Goal: Task Accomplishment & Management: Manage account settings

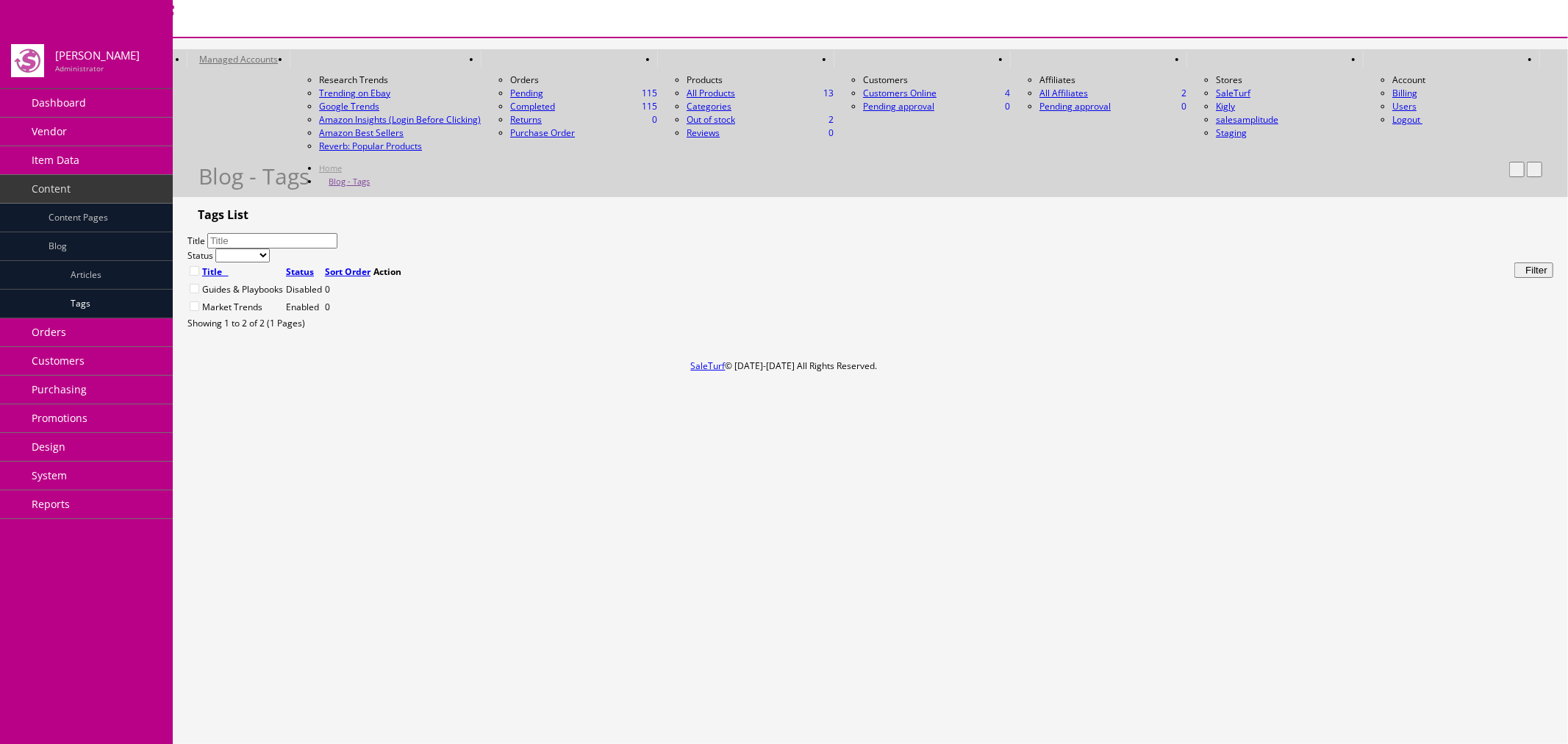
click at [133, 158] on link "Item Data" at bounding box center [86, 161] width 173 height 29
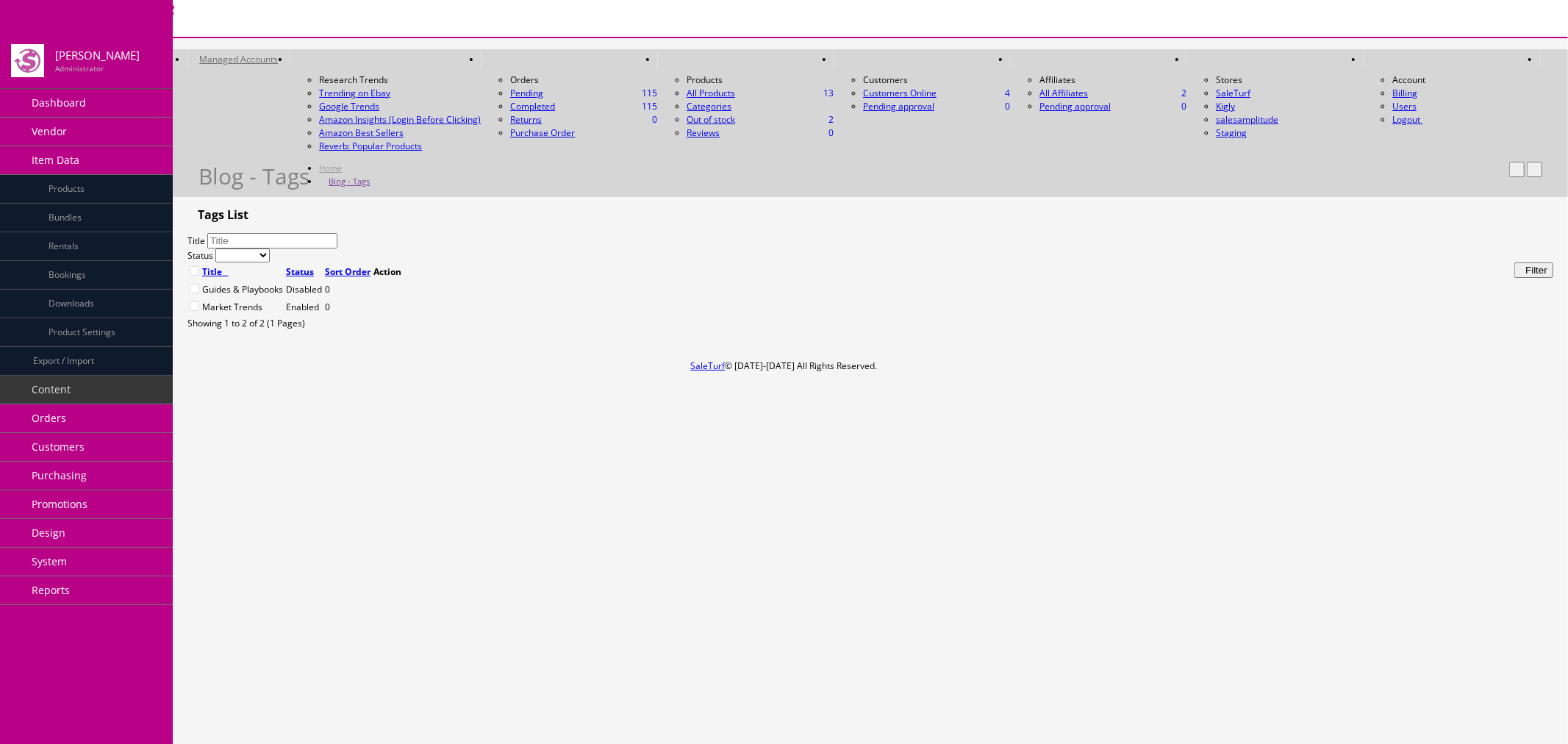
click at [126, 153] on link "Item Data" at bounding box center [86, 161] width 173 height 29
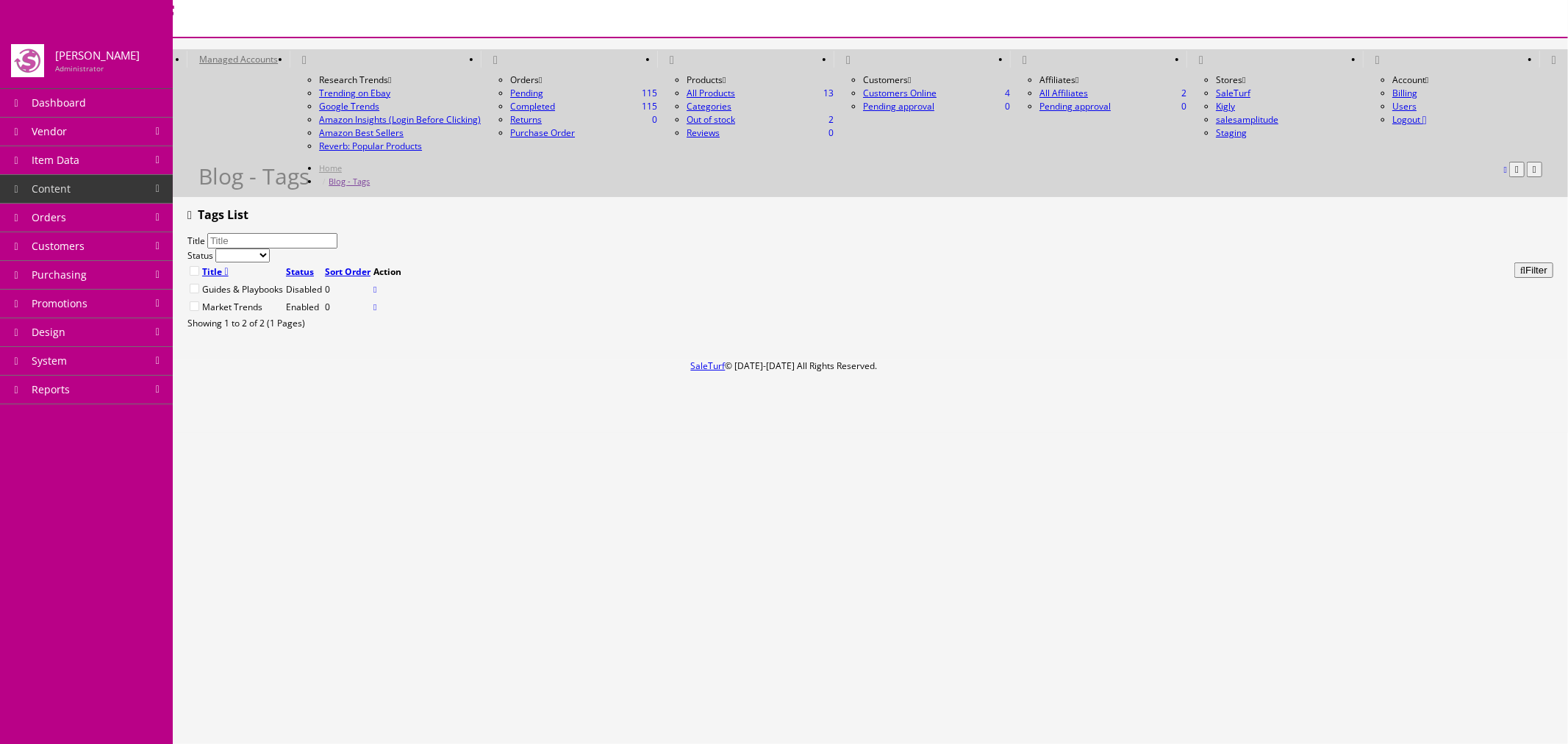
click at [128, 192] on link "Content" at bounding box center [86, 189] width 173 height 29
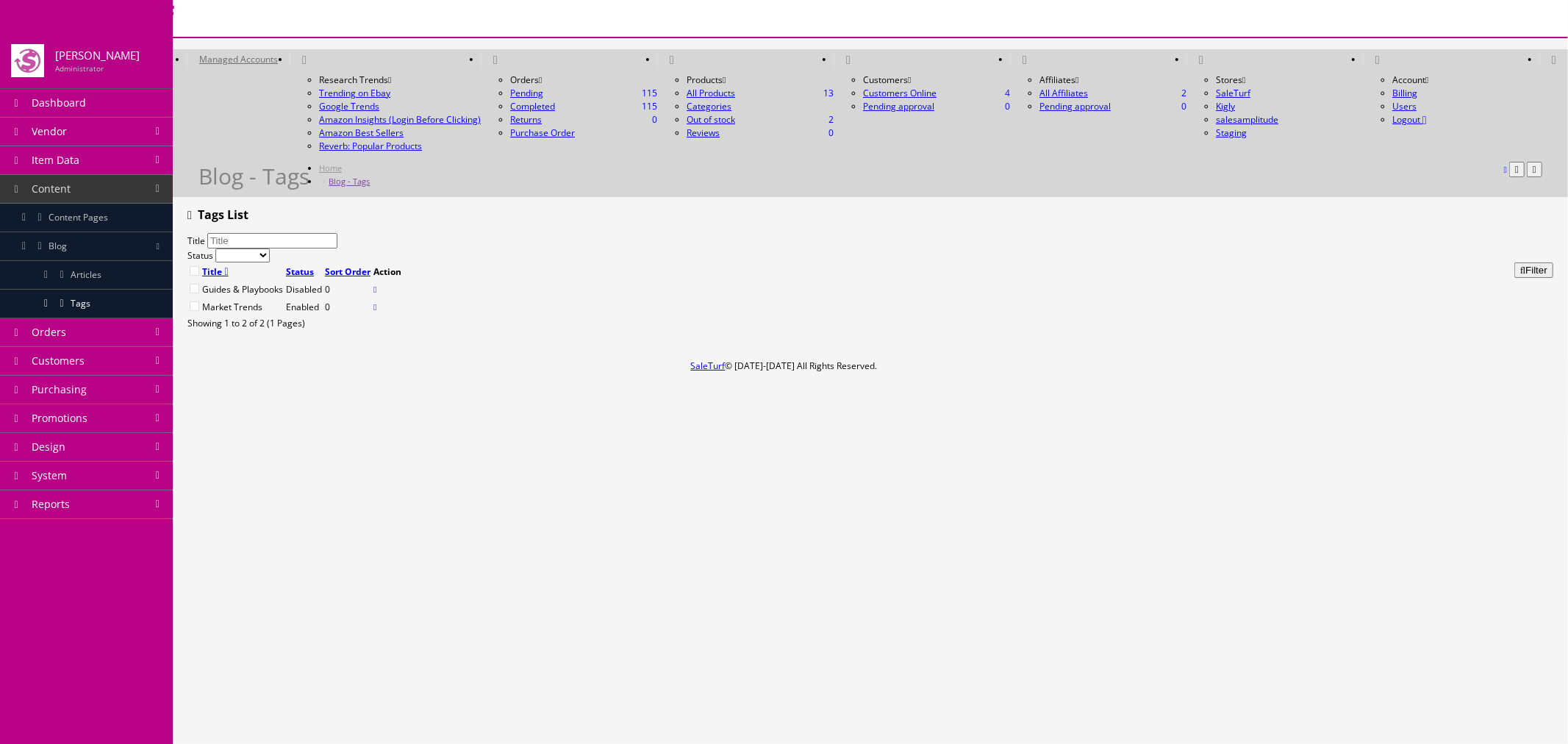
click at [127, 211] on link "Content Pages" at bounding box center [86, 218] width 173 height 29
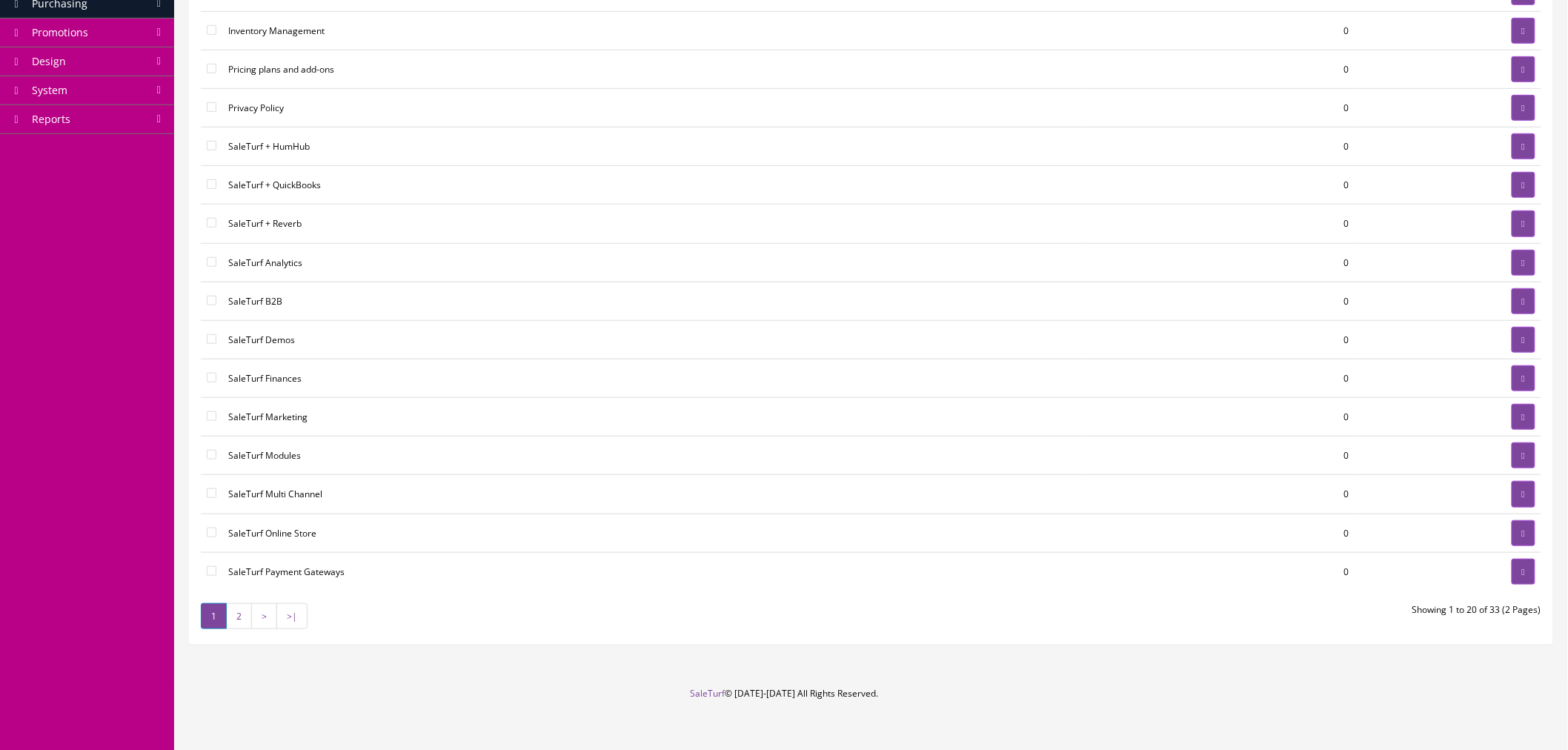
scroll to position [329, 0]
click at [240, 620] on link "2" at bounding box center [239, 615] width 26 height 26
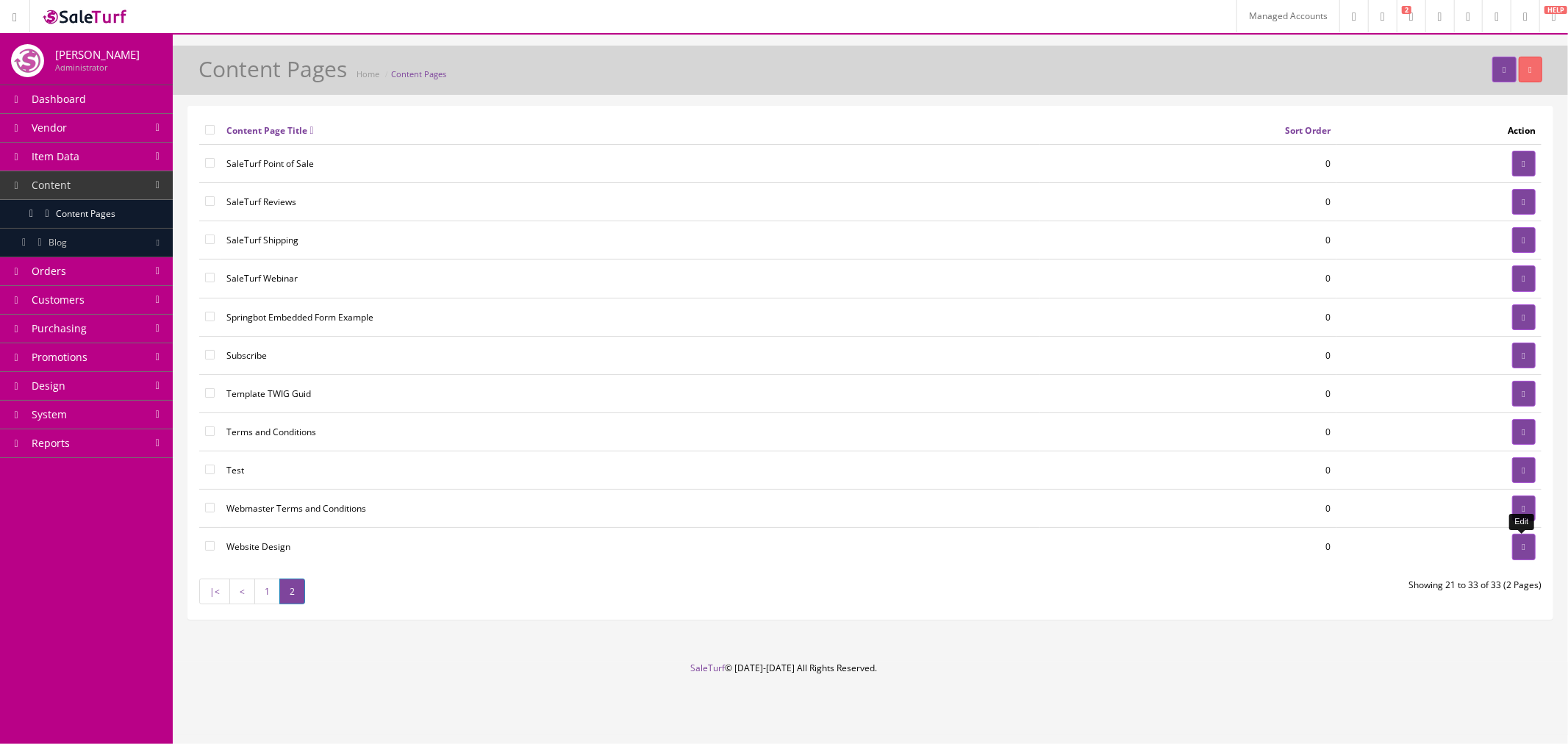
click at [1512, 548] on link at bounding box center [1523, 546] width 23 height 26
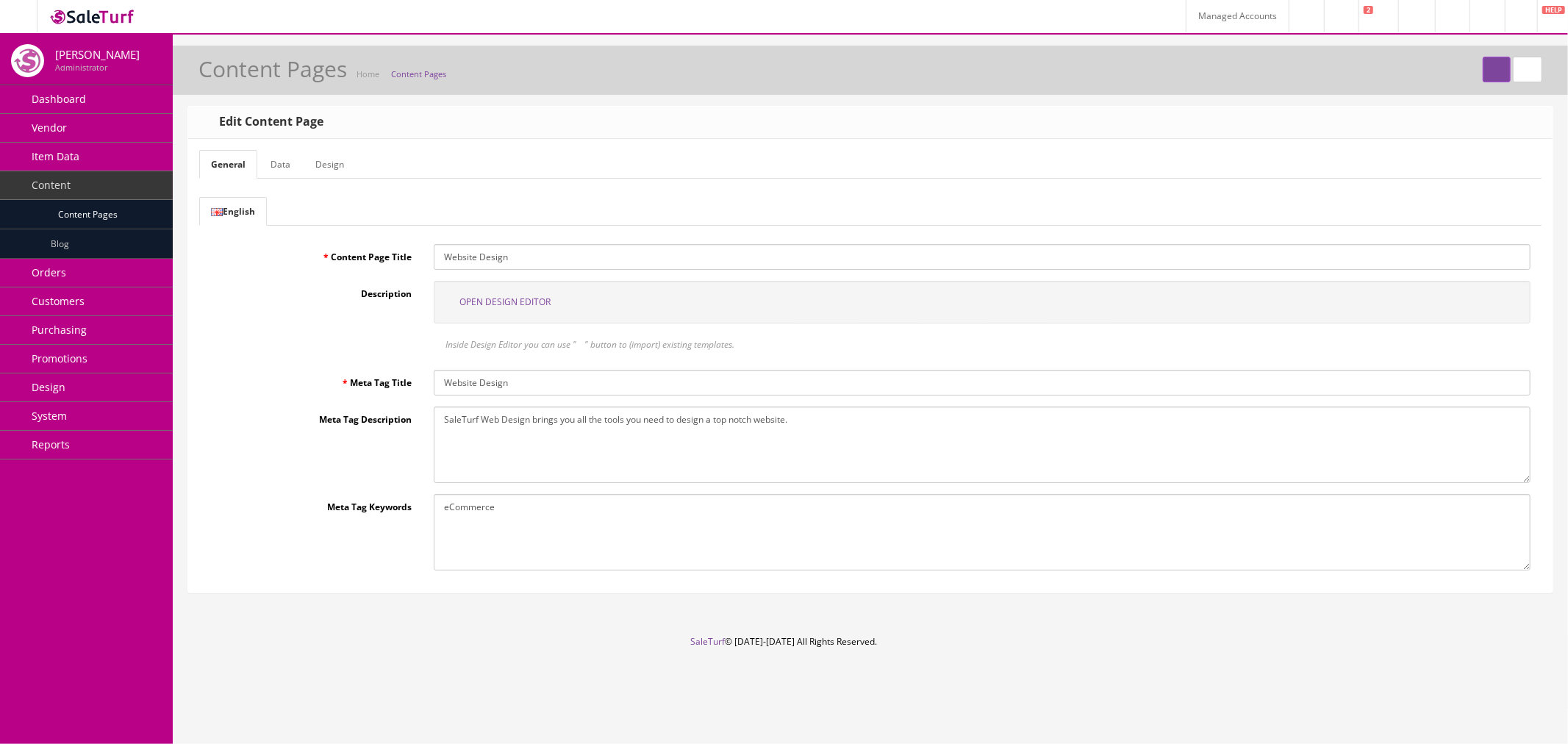
click at [283, 164] on link "Data" at bounding box center [280, 164] width 43 height 29
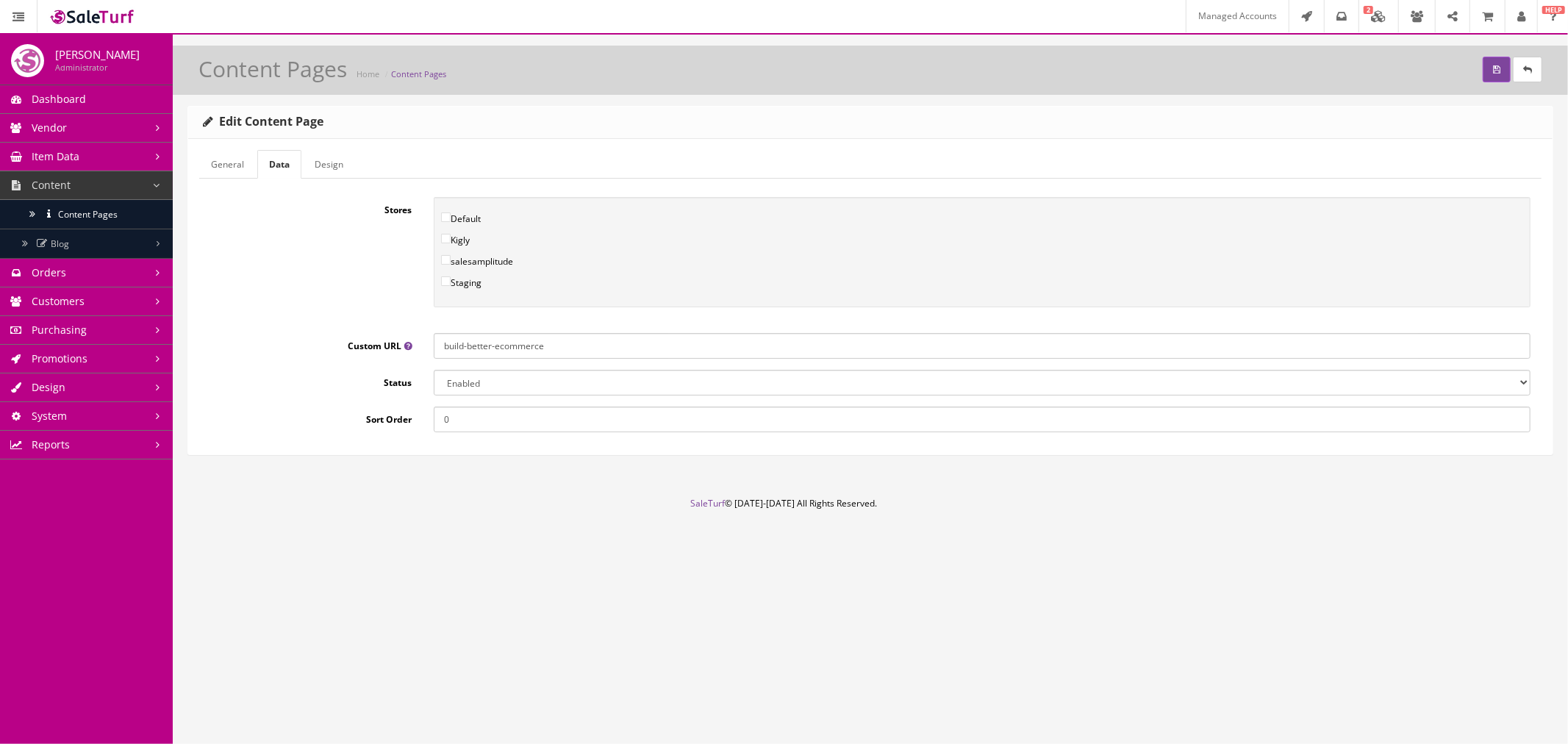
click at [519, 353] on input "build-better-ecommerce" at bounding box center [982, 345] width 1097 height 26
drag, startPoint x: 450, startPoint y: 383, endPoint x: 457, endPoint y: 392, distance: 11.4
click at [450, 383] on select "Enabled Disabled" at bounding box center [982, 382] width 1097 height 26
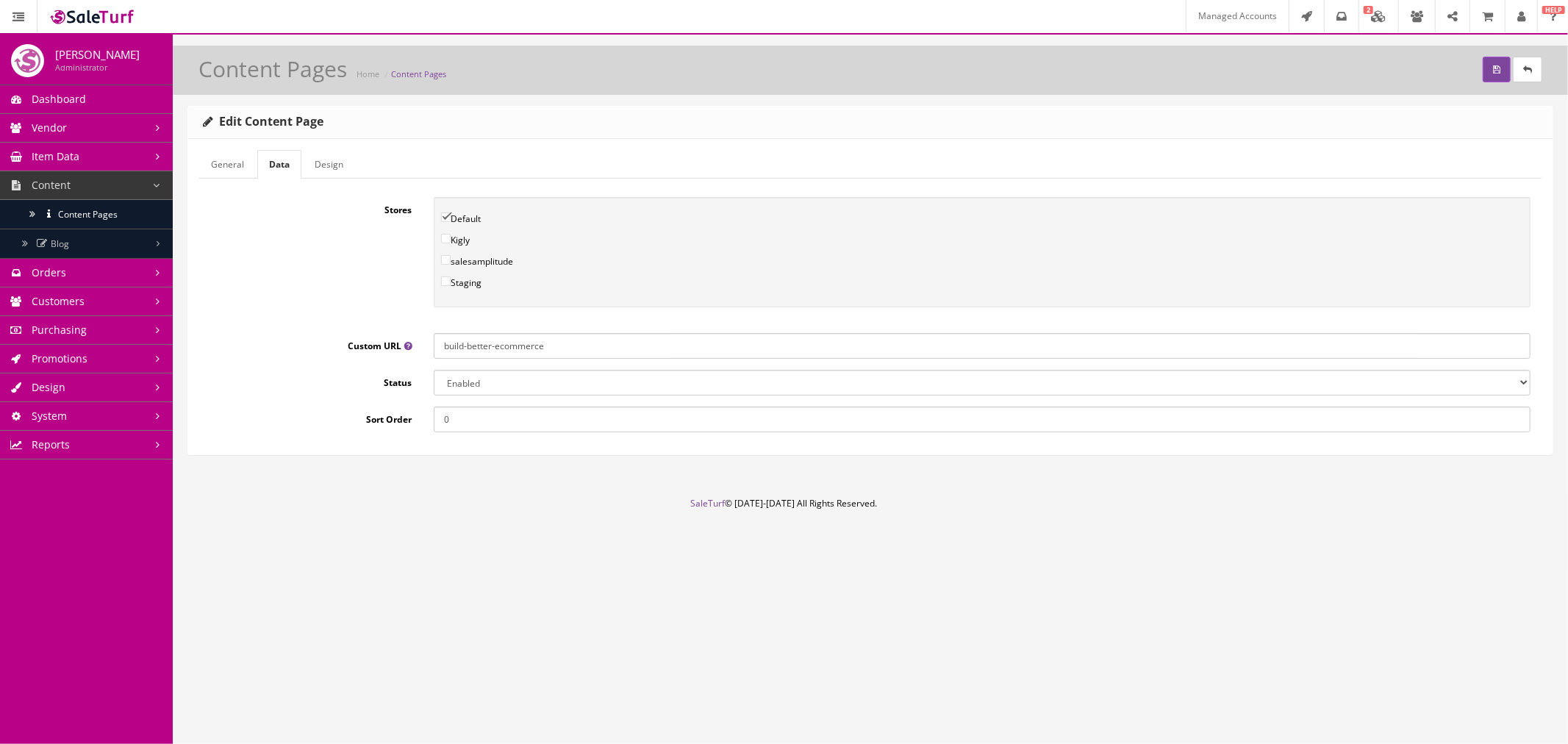
select select "0"
click at [434, 370] on select "Enabled Disabled" at bounding box center [982, 382] width 1097 height 26
click at [1498, 67] on icon "submit" at bounding box center [1496, 70] width 7 height 9
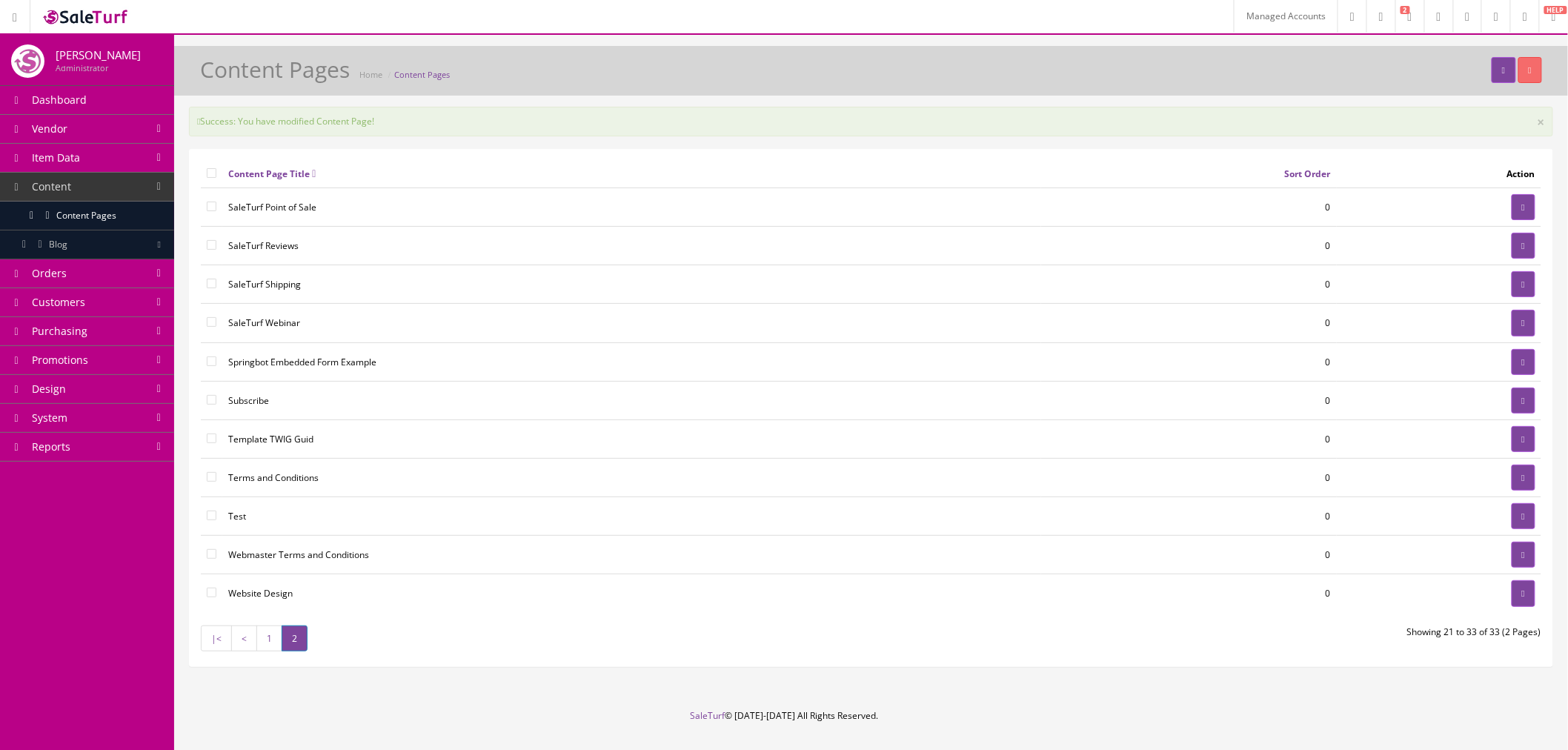
click at [215, 593] on input"] "checkbox" at bounding box center [212, 593] width 10 height 10
checkbox input"] "true"
click at [211, 519] on input"] "checkbox" at bounding box center [212, 515] width 10 height 10
checkbox input"] "true"
click at [210, 362] on input"] "checkbox" at bounding box center [212, 362] width 10 height 10
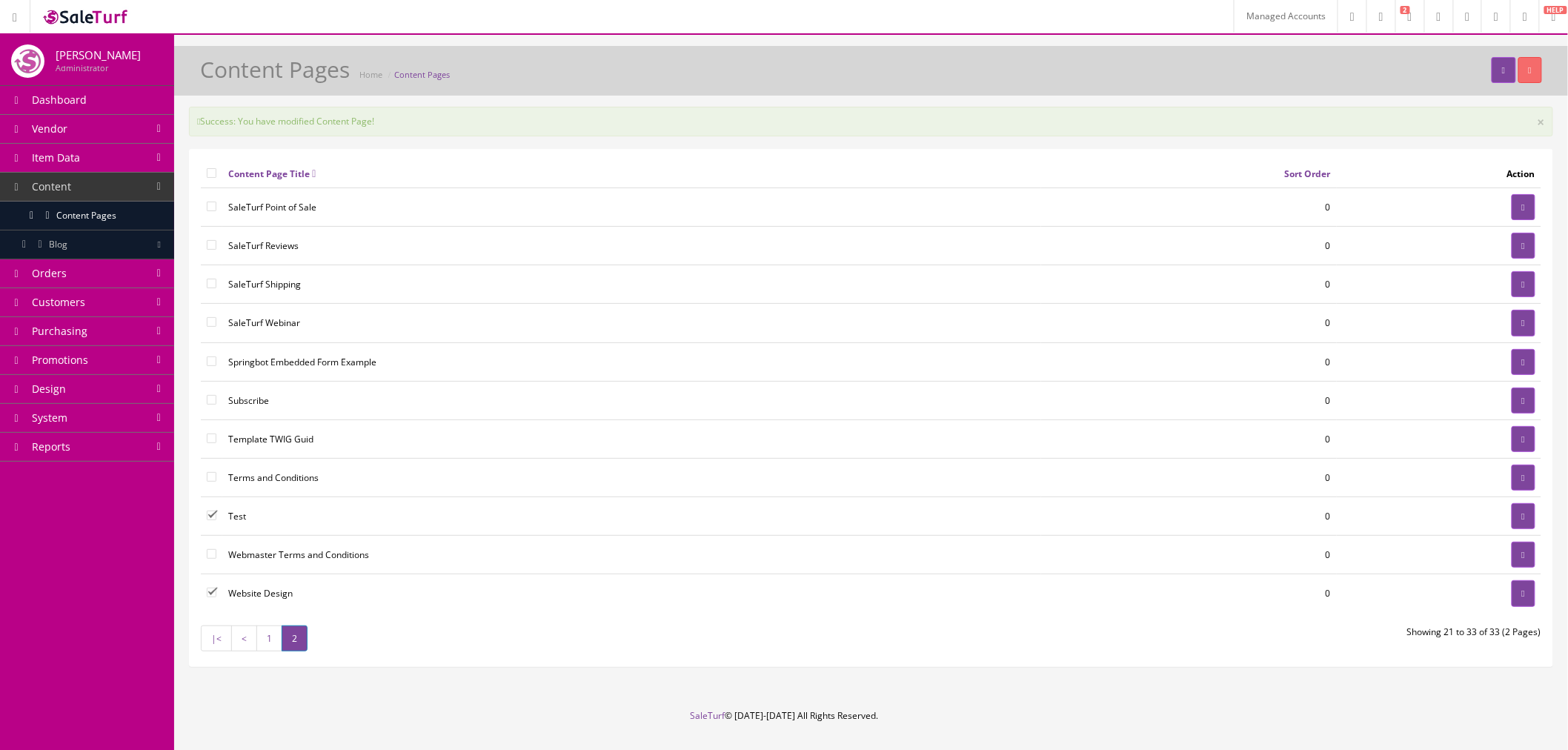
checkbox input"] "true"
click at [1529, 72] on icon "button" at bounding box center [1530, 70] width 3 height 9
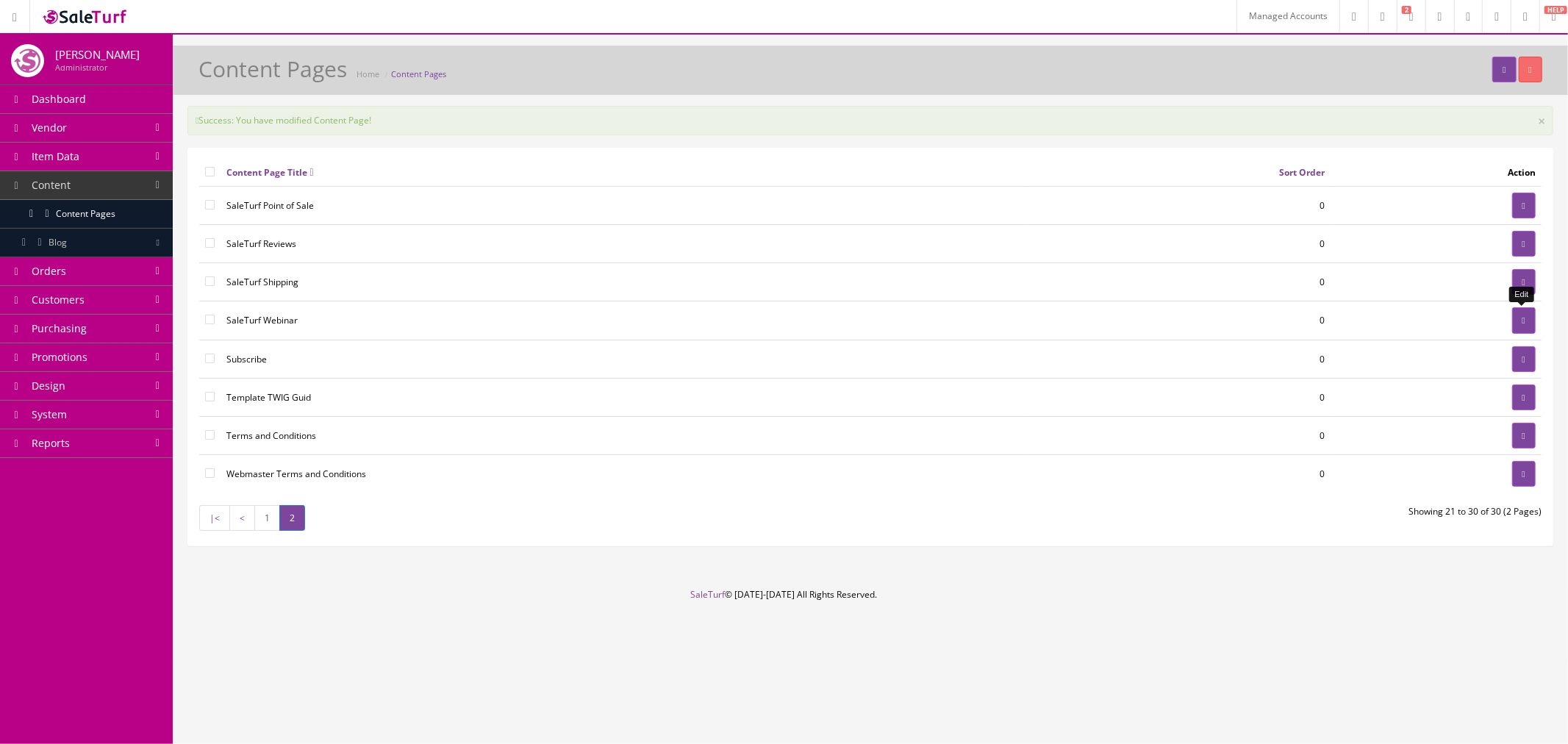
click at [1515, 327] on link at bounding box center [1523, 320] width 23 height 26
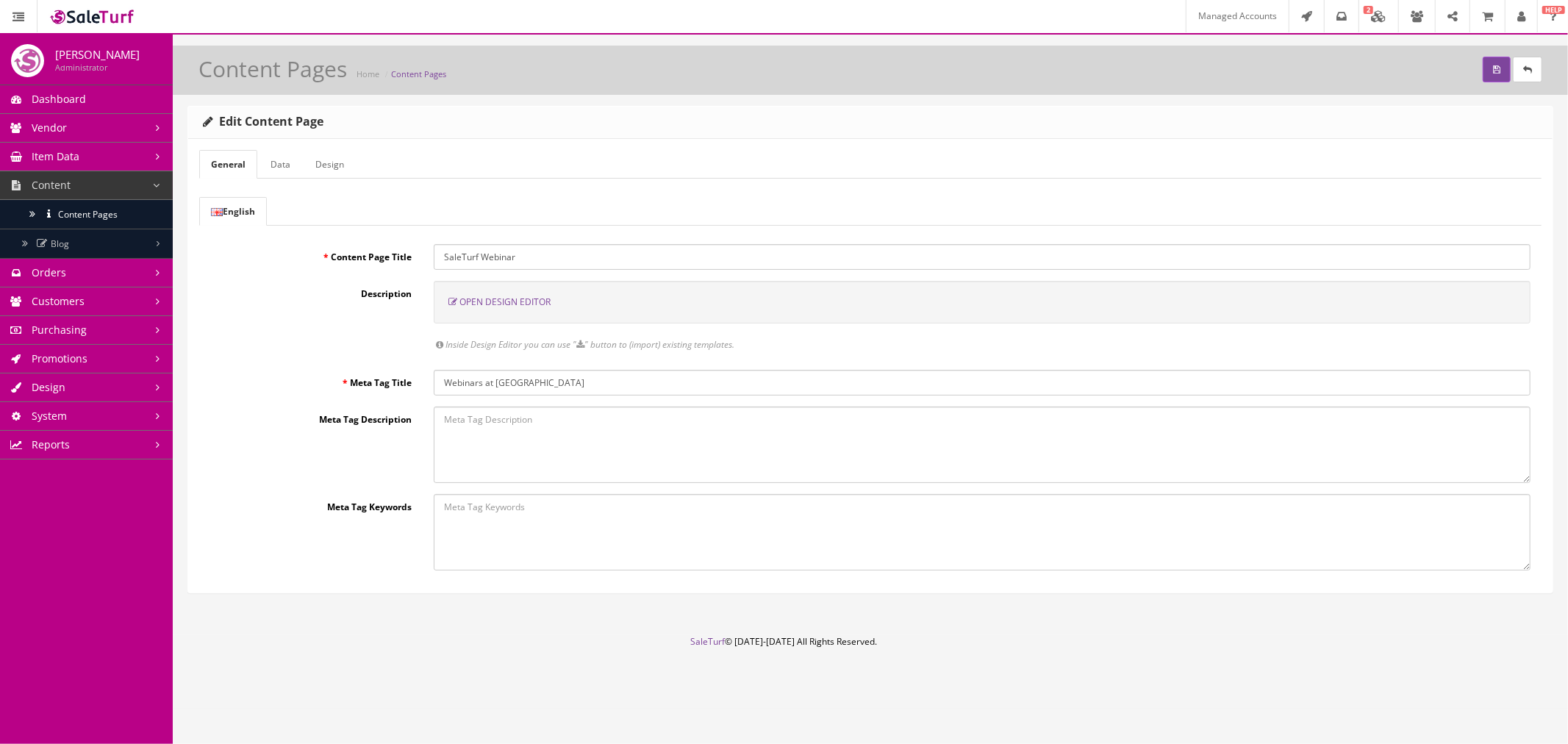
click at [266, 173] on link "Data" at bounding box center [280, 164] width 43 height 29
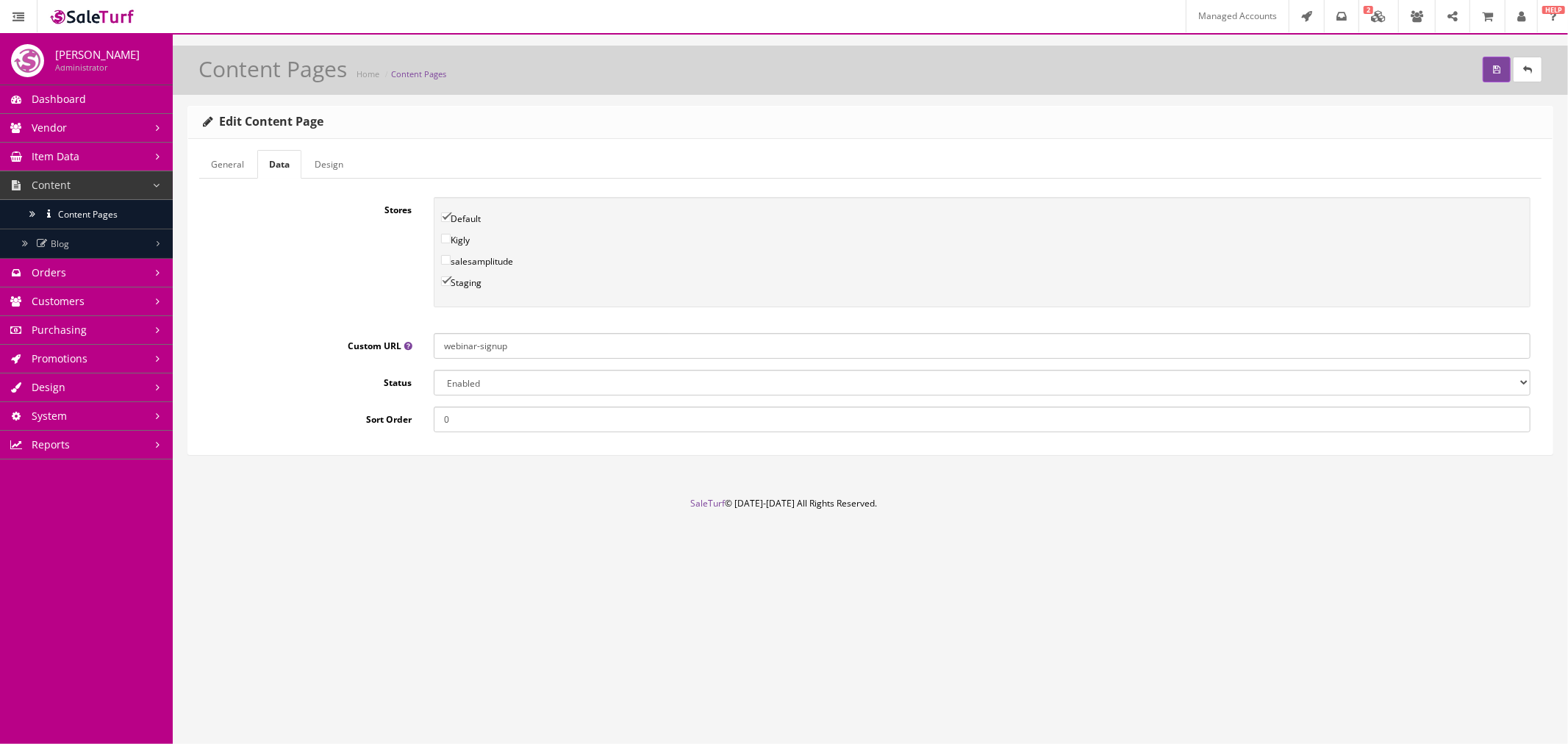
click at [533, 346] on input "webinar-signup" at bounding box center [982, 345] width 1097 height 26
click at [449, 280] on input"] "Staging" at bounding box center [446, 282] width 10 height 10
checkbox input"] "false"
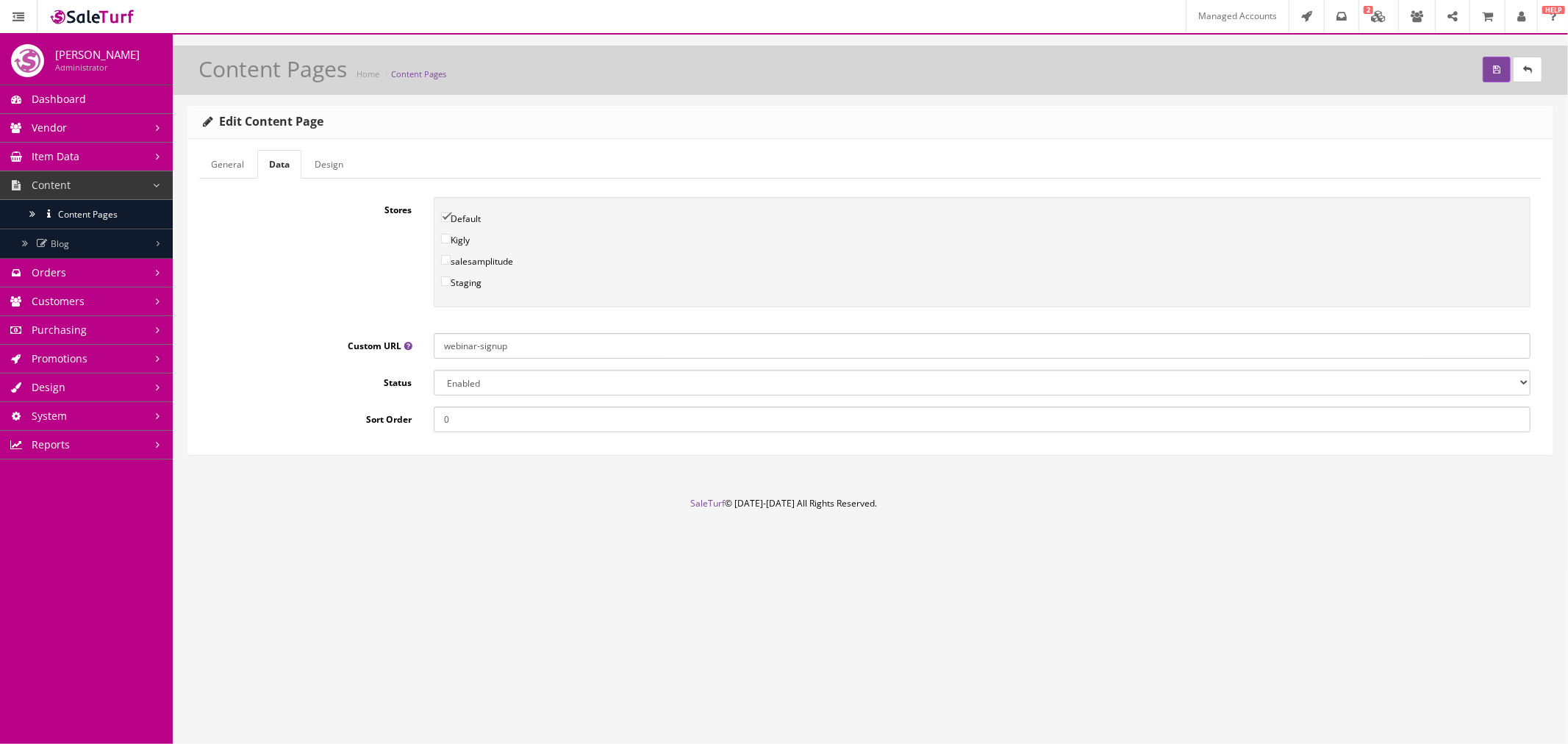
click at [480, 375] on select "Enabled Disabled" at bounding box center [982, 382] width 1097 height 26
select select "0"
click at [434, 370] on select "Enabled Disabled" at bounding box center [982, 382] width 1097 height 26
click at [1492, 75] on button "submit" at bounding box center [1497, 69] width 28 height 26
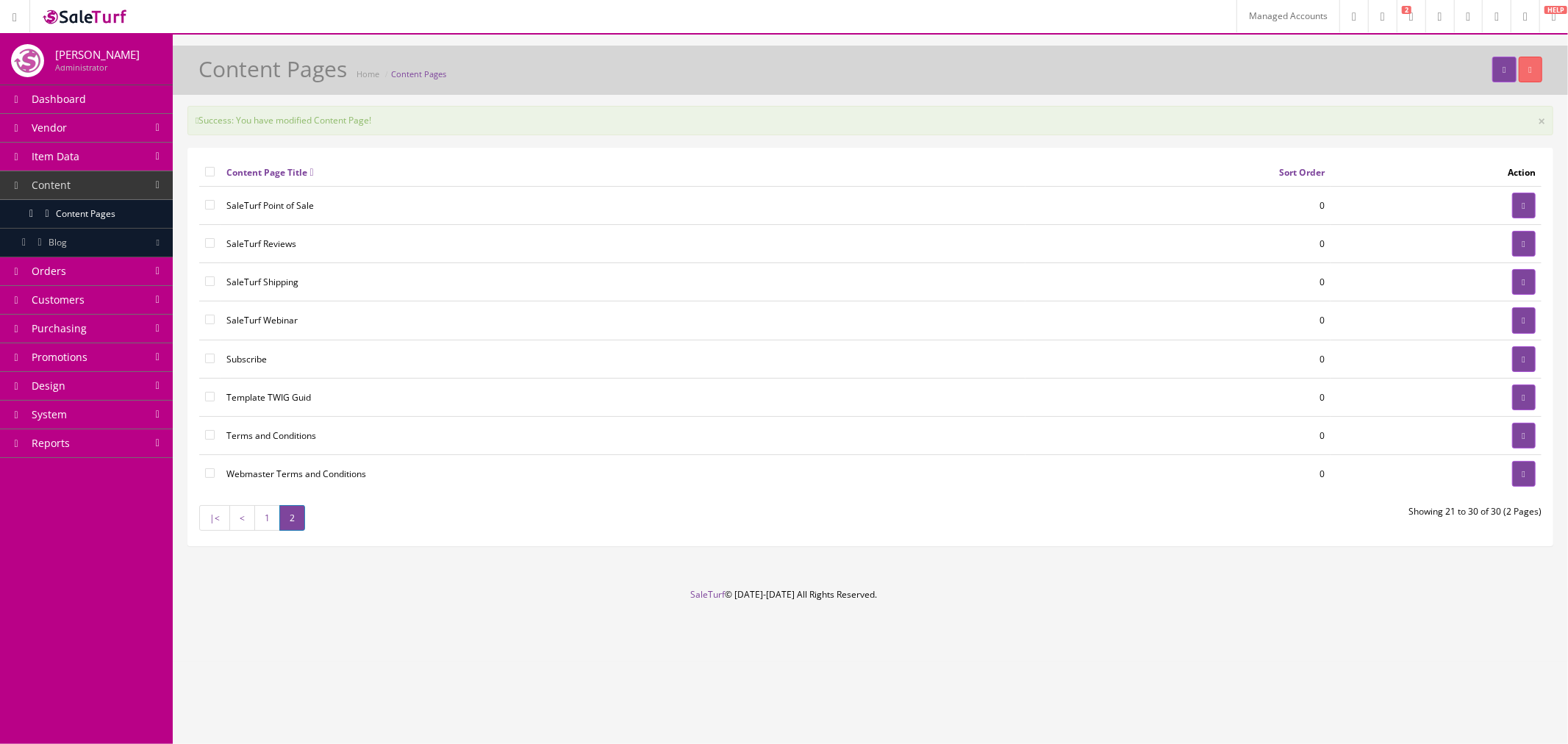
click at [208, 321] on input"] "checkbox" at bounding box center [210, 320] width 10 height 10
checkbox input"] "true"
click at [1540, 74] on button "button" at bounding box center [1530, 69] width 23 height 26
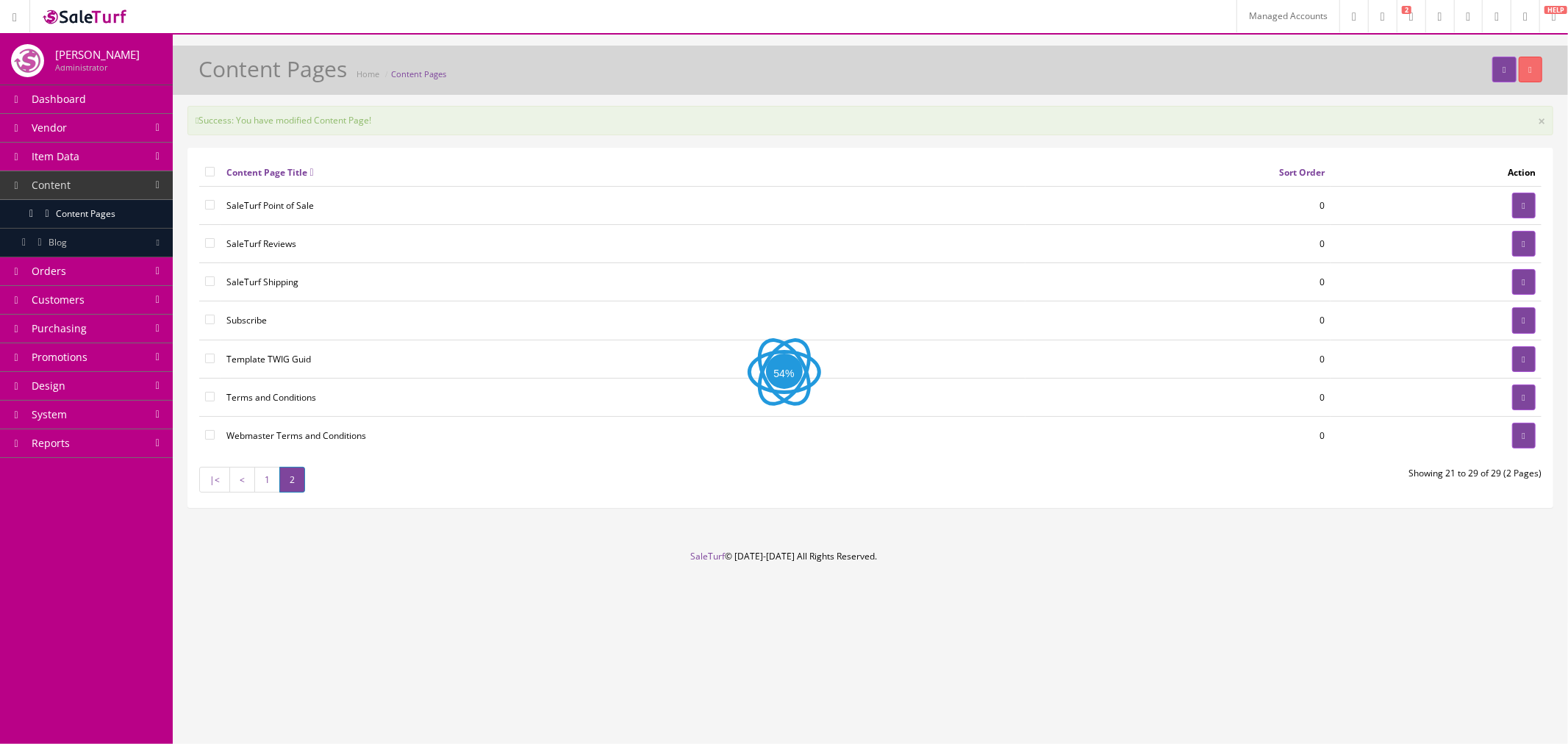
click at [207, 244] on input"] "checkbox" at bounding box center [210, 244] width 10 height 10
checkbox input"] "true"
click at [1529, 70] on icon "button" at bounding box center [1531, 70] width 3 height 9
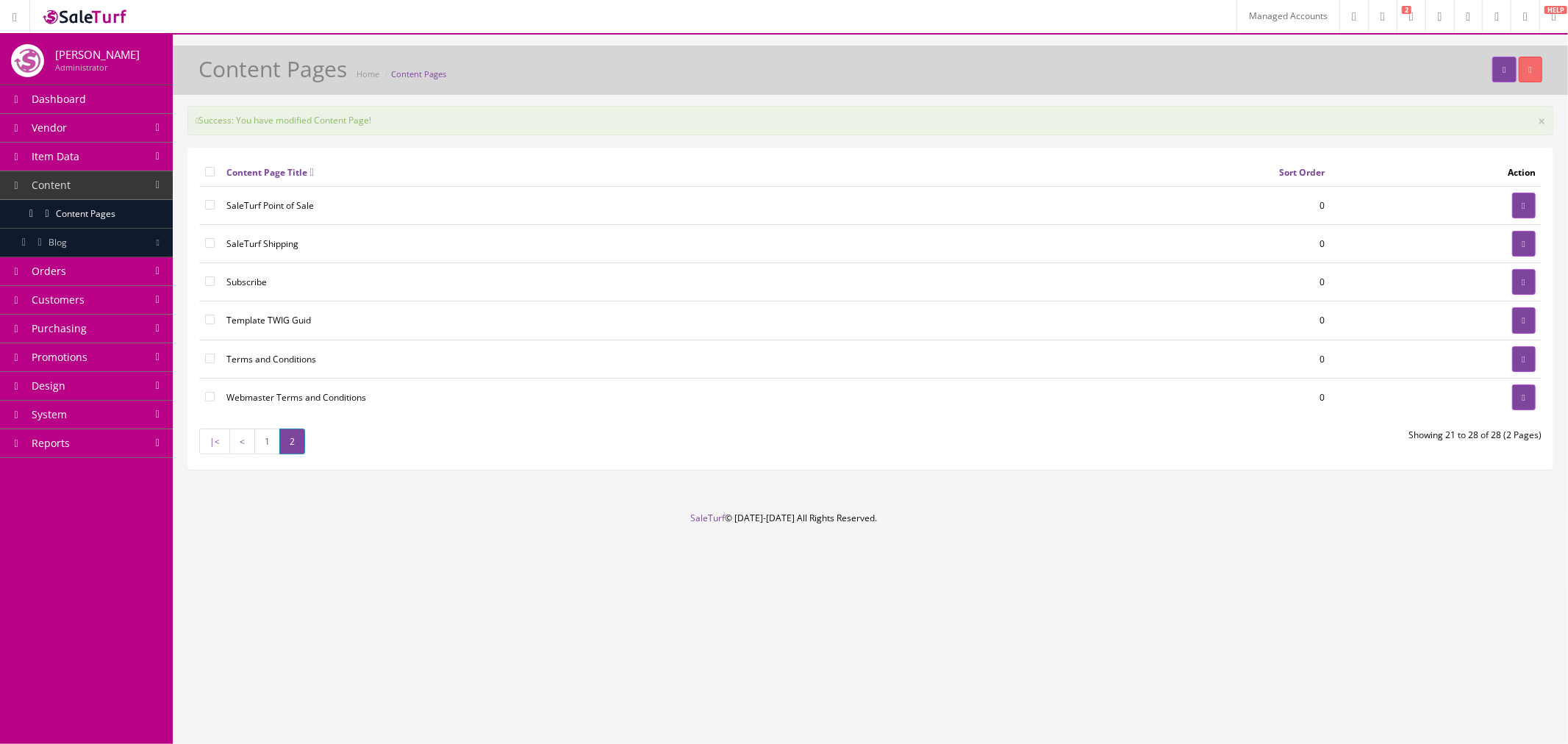
click at [285, 245] on td "SaleTurf Shipping" at bounding box center [623, 244] width 805 height 38
click at [1516, 237] on link at bounding box center [1523, 244] width 23 height 26
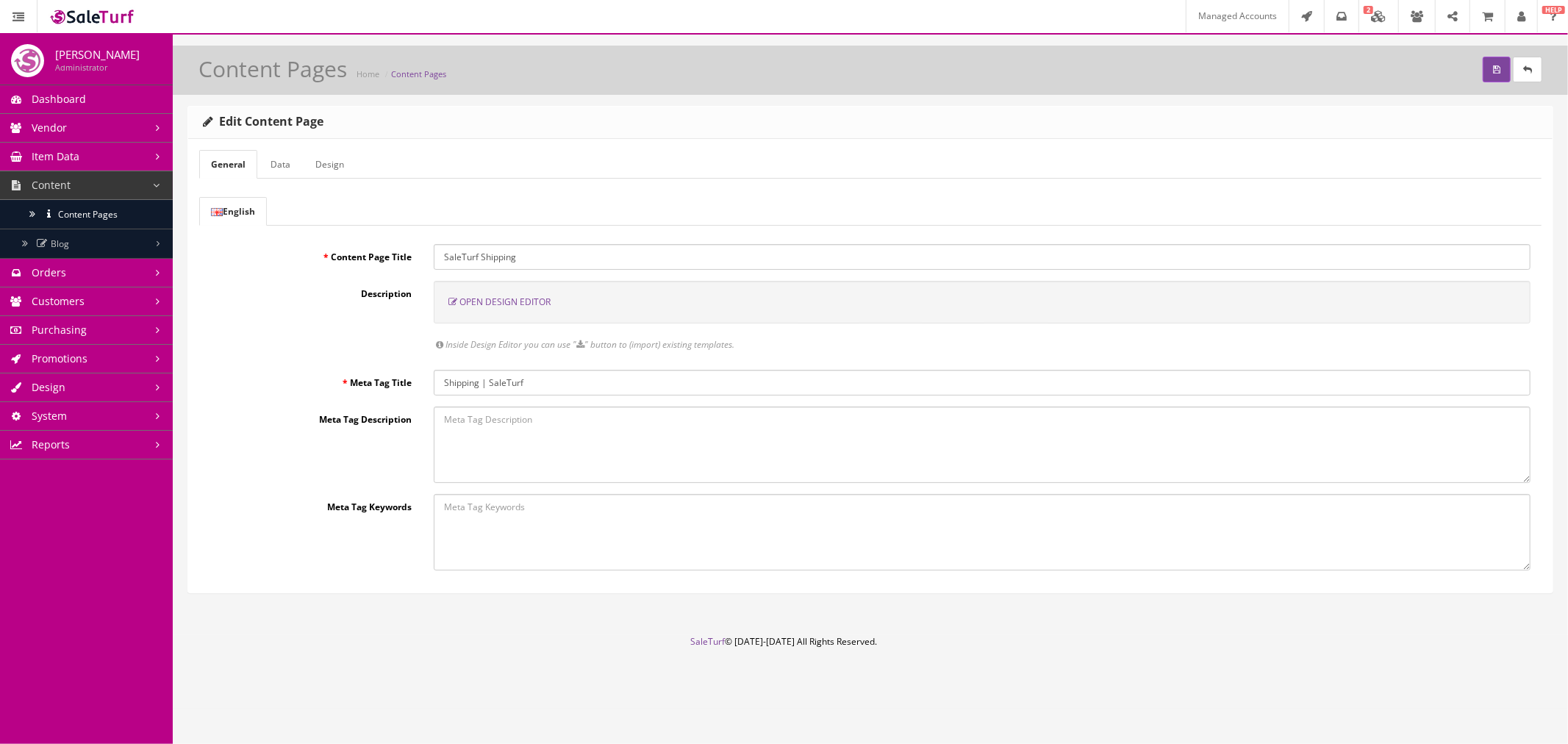
click at [272, 163] on link "Data" at bounding box center [280, 164] width 43 height 29
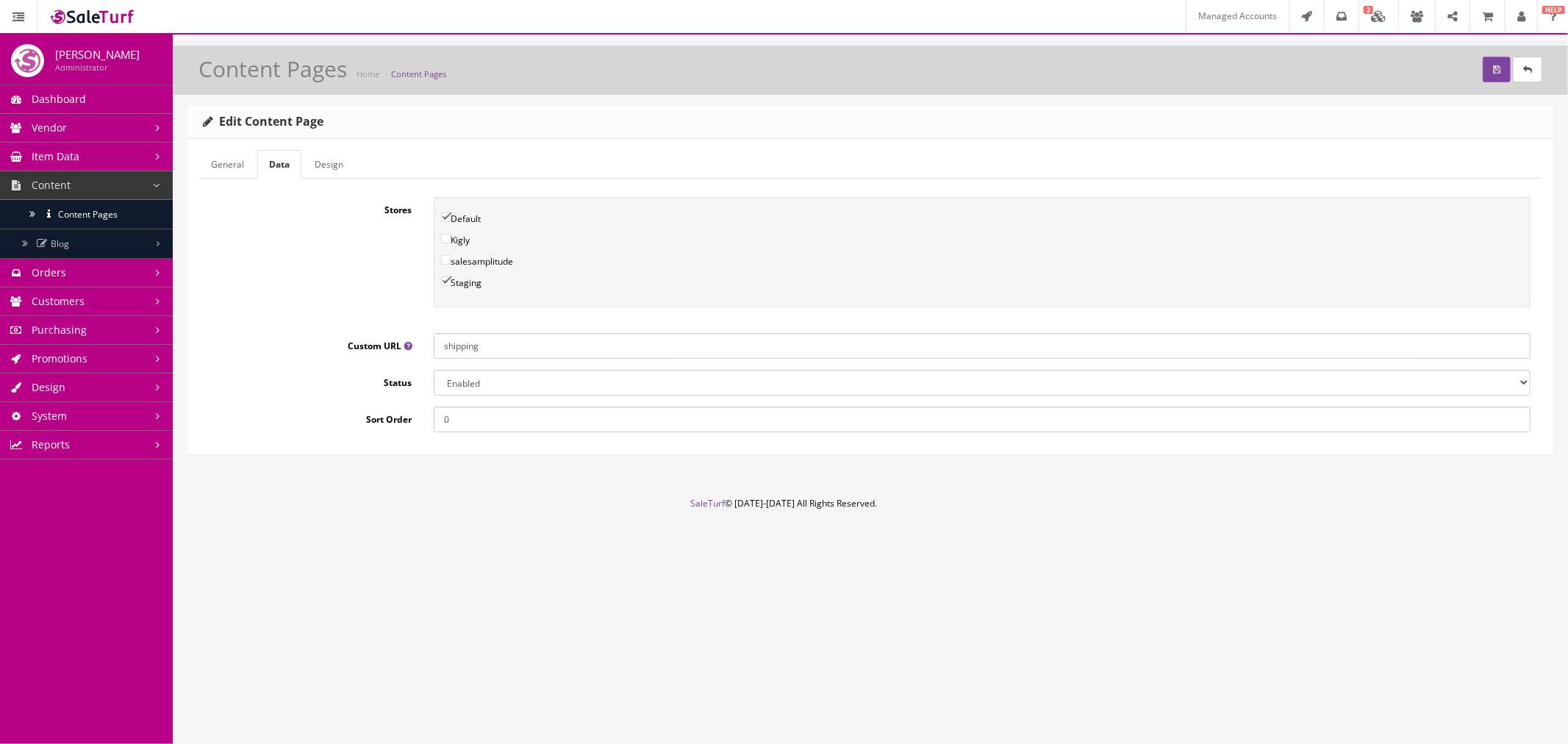
click at [479, 333] on input "shipping" at bounding box center [982, 345] width 1097 height 26
click at [480, 341] on input "shipping" at bounding box center [982, 345] width 1097 height 26
click at [482, 386] on select "Enabled Disabled" at bounding box center [982, 382] width 1097 height 26
select select "0"
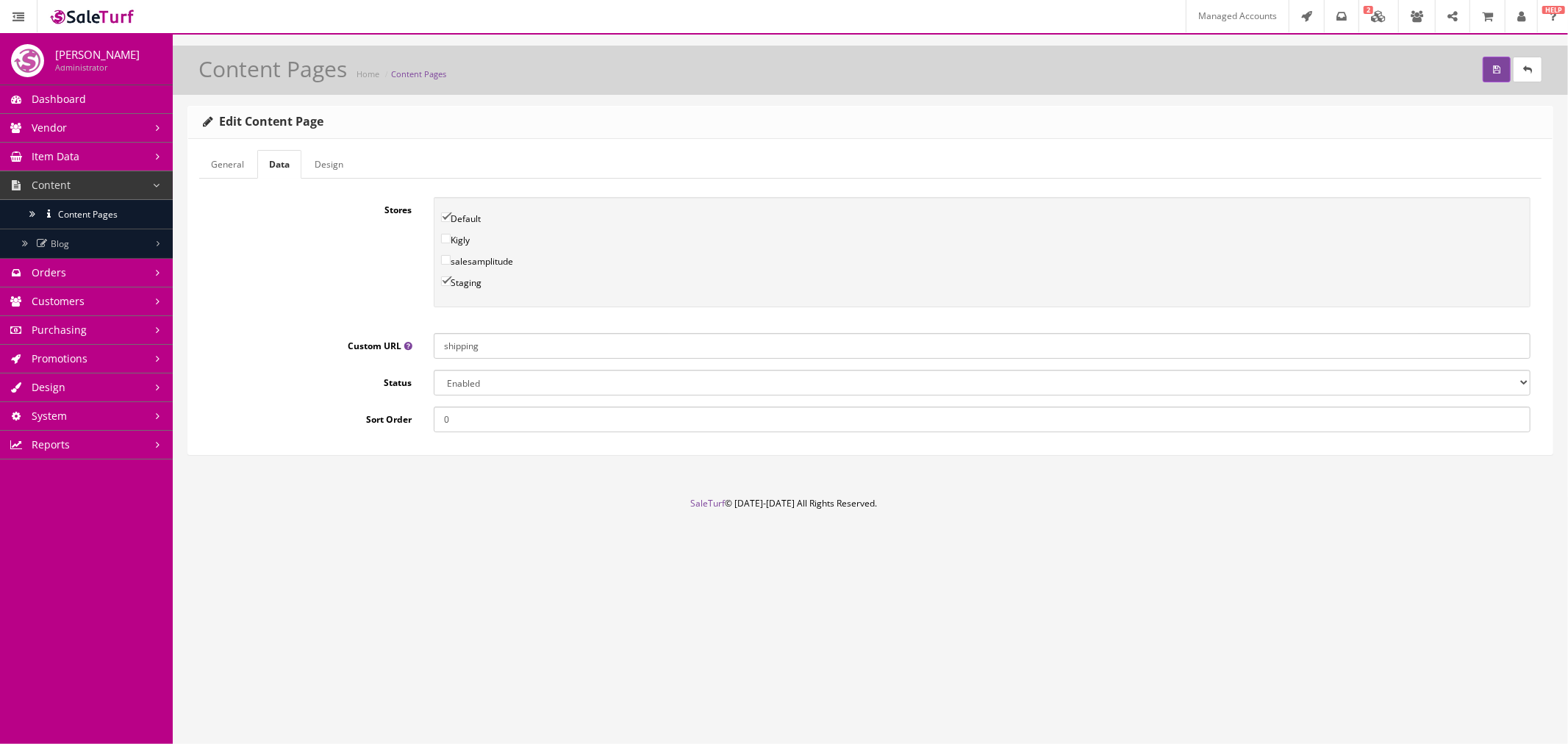
click at [434, 370] on select "Enabled Disabled" at bounding box center [982, 382] width 1097 height 26
click at [1537, 71] on link at bounding box center [1527, 69] width 29 height 26
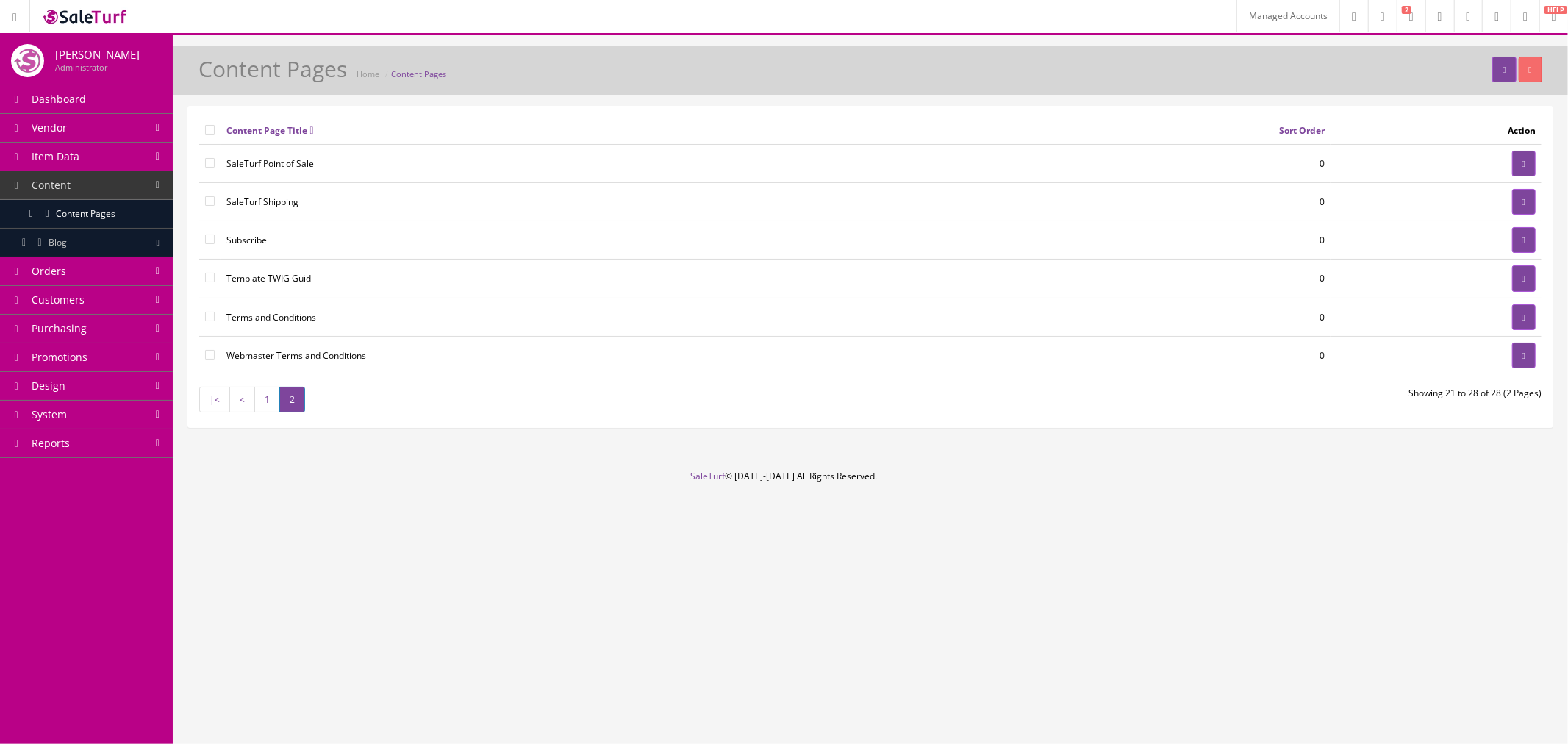
click at [210, 201] on input"] "checkbox" at bounding box center [210, 201] width 10 height 10
checkbox input"] "true"
click at [1537, 71] on button "button" at bounding box center [1530, 69] width 23 height 26
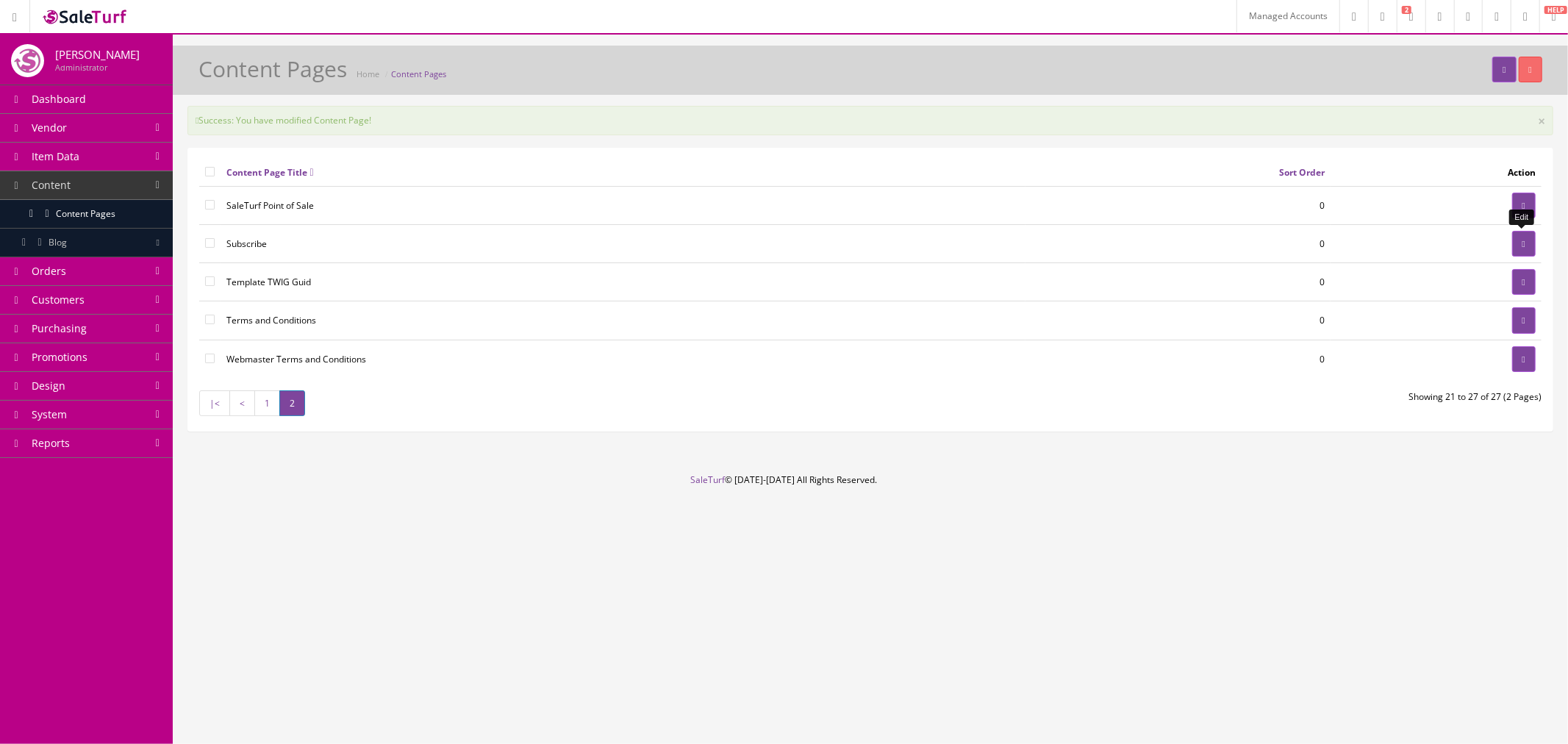
click at [1516, 247] on link at bounding box center [1523, 244] width 23 height 26
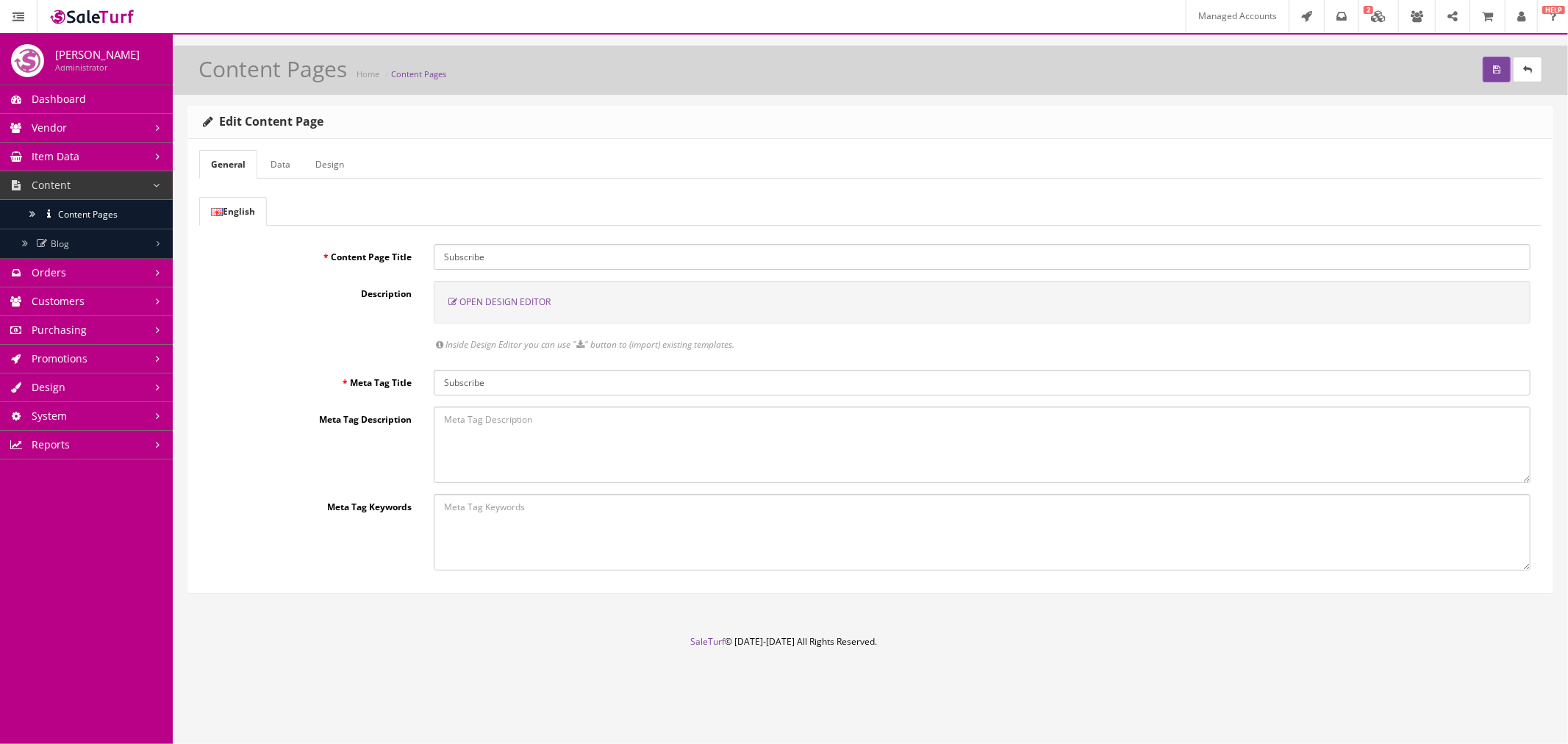
click at [292, 173] on link "Data" at bounding box center [280, 164] width 43 height 29
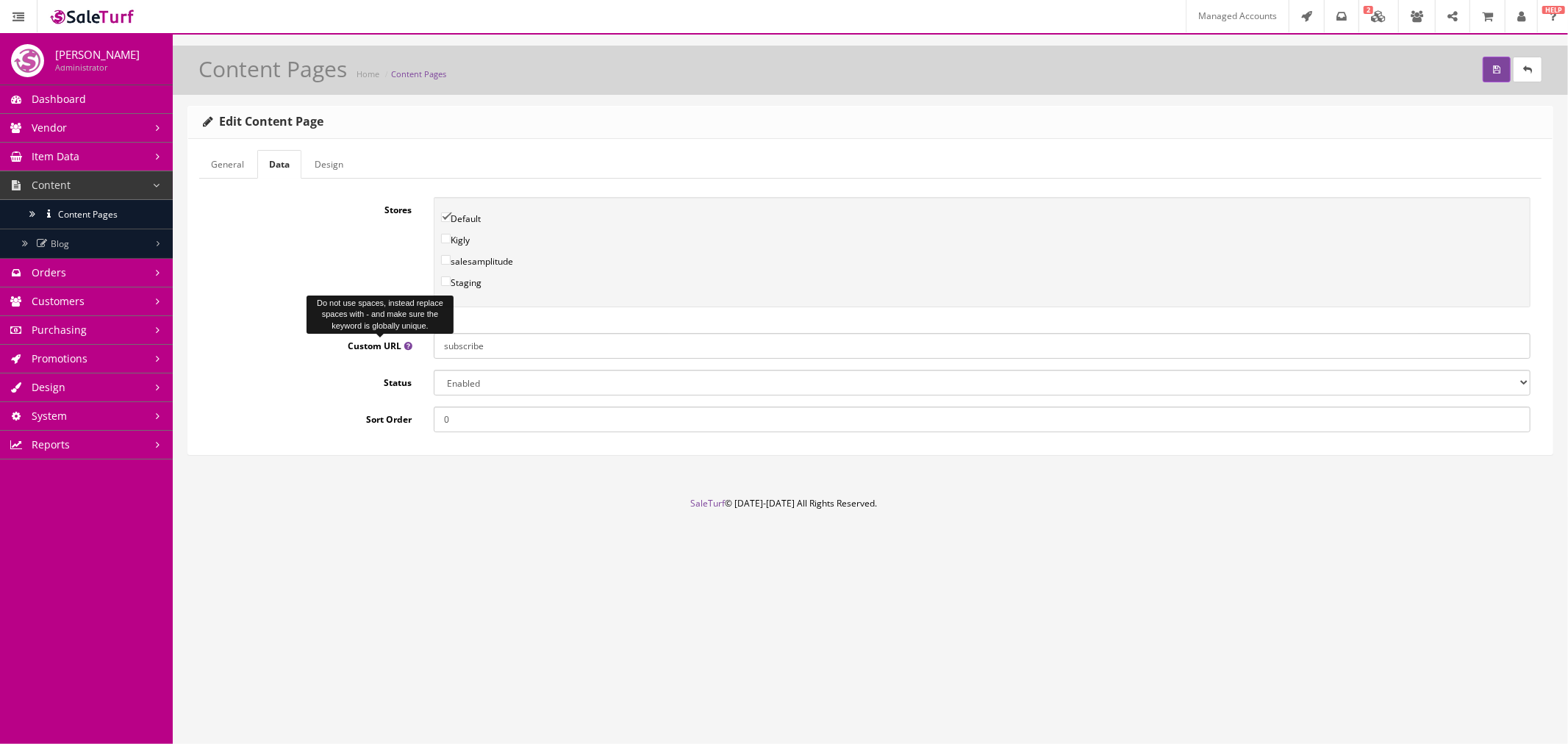
drag, startPoint x: 491, startPoint y: 348, endPoint x: 408, endPoint y: 347, distance: 83.0
click at [408, 347] on div "Custom URL subscribe" at bounding box center [870, 345] width 1342 height 26
click at [245, 166] on link "General" at bounding box center [227, 164] width 56 height 29
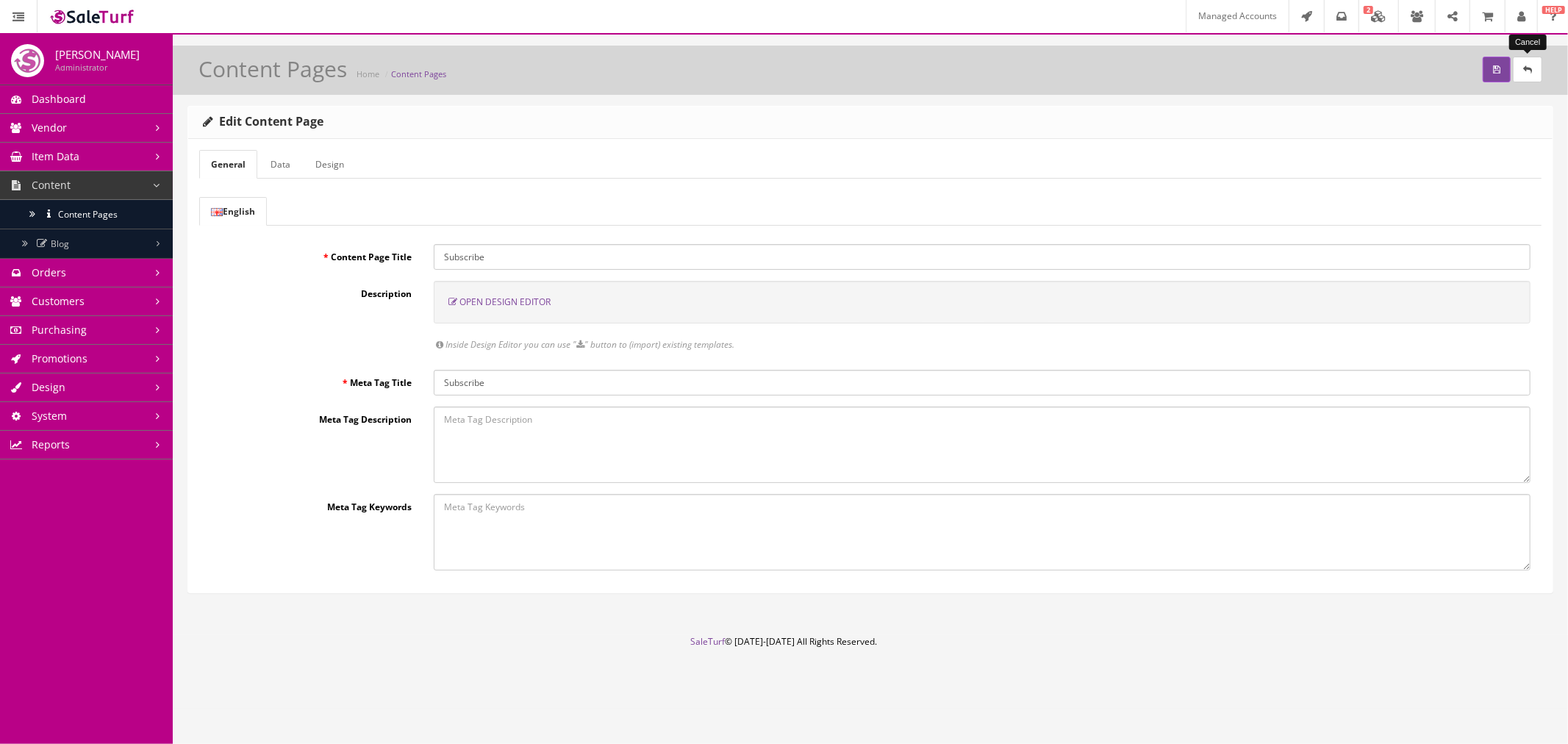
click at [1537, 70] on link at bounding box center [1527, 69] width 29 height 26
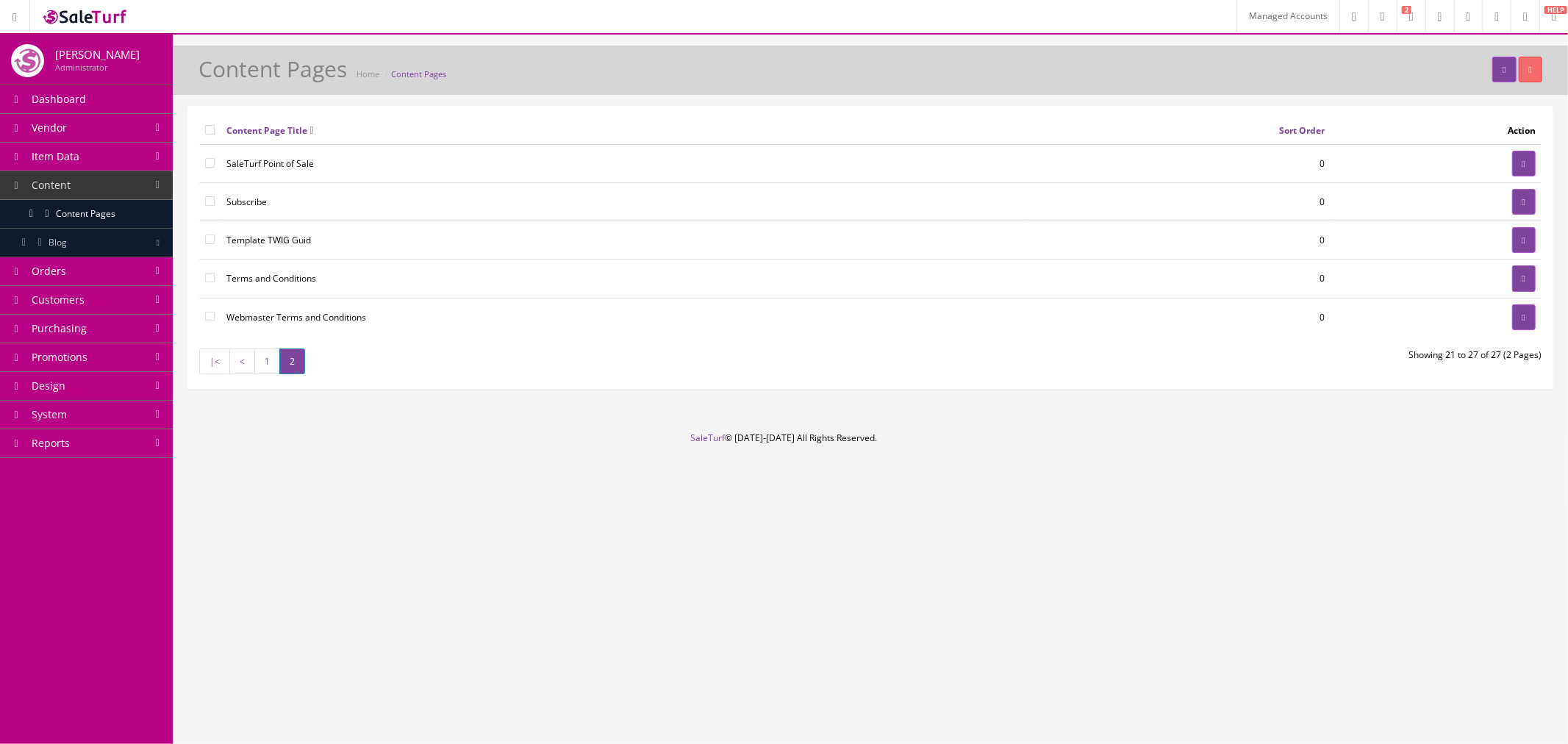
click at [212, 201] on input"] "checkbox" at bounding box center [210, 201] width 10 height 10
checkbox input"] "true"
click at [1534, 70] on button "button" at bounding box center [1530, 69] width 23 height 26
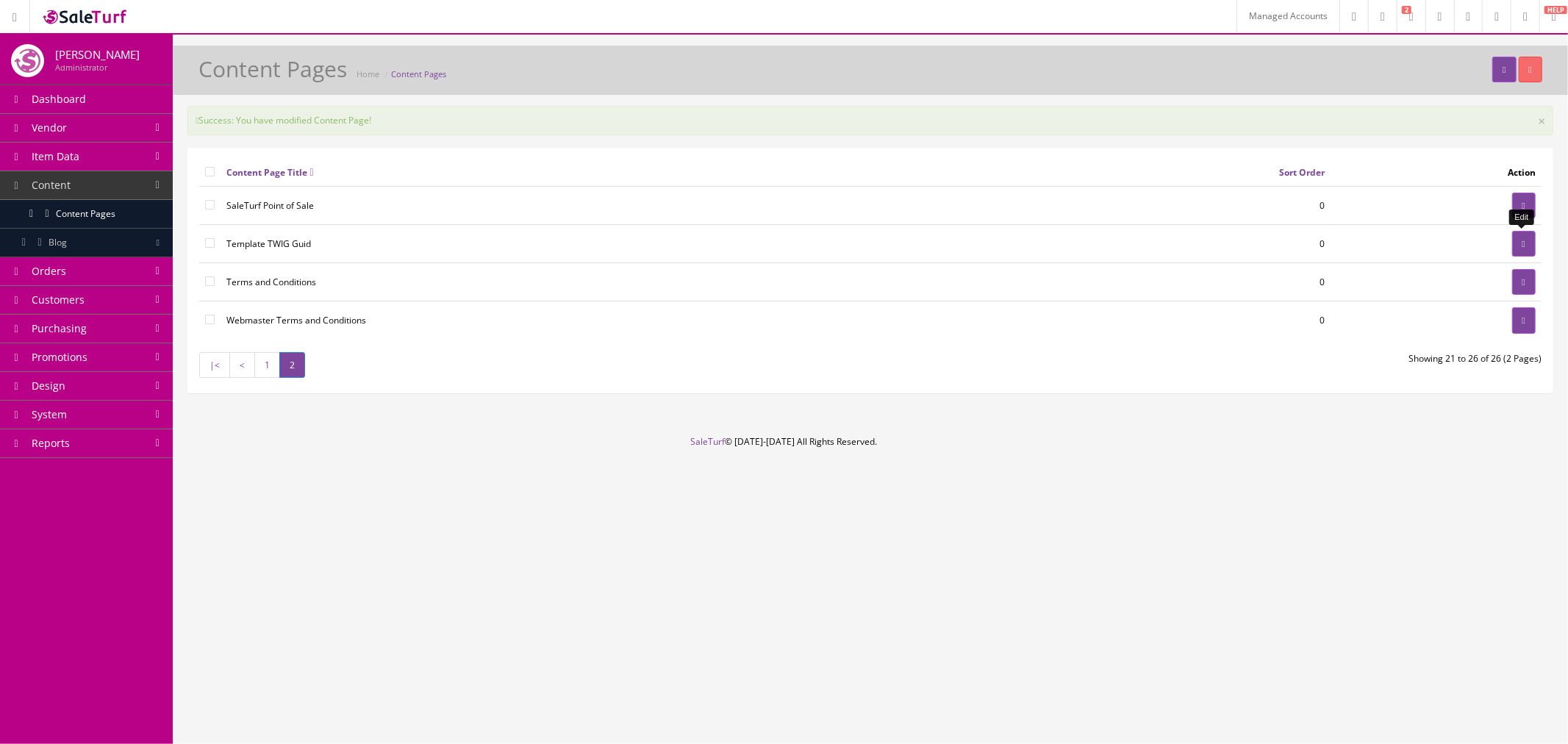
click at [1515, 245] on link at bounding box center [1523, 244] width 23 height 26
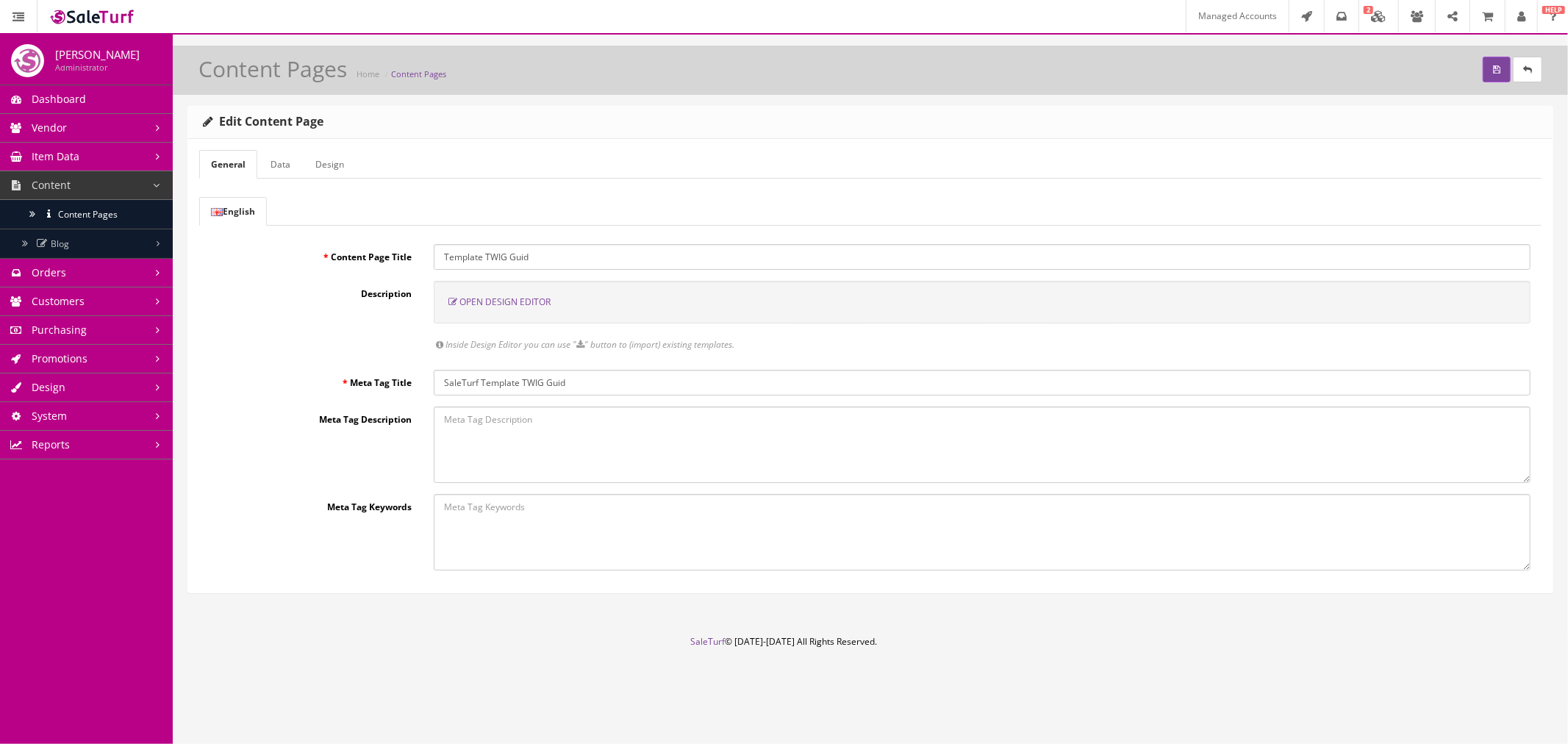
click at [282, 172] on link "Data" at bounding box center [280, 164] width 43 height 29
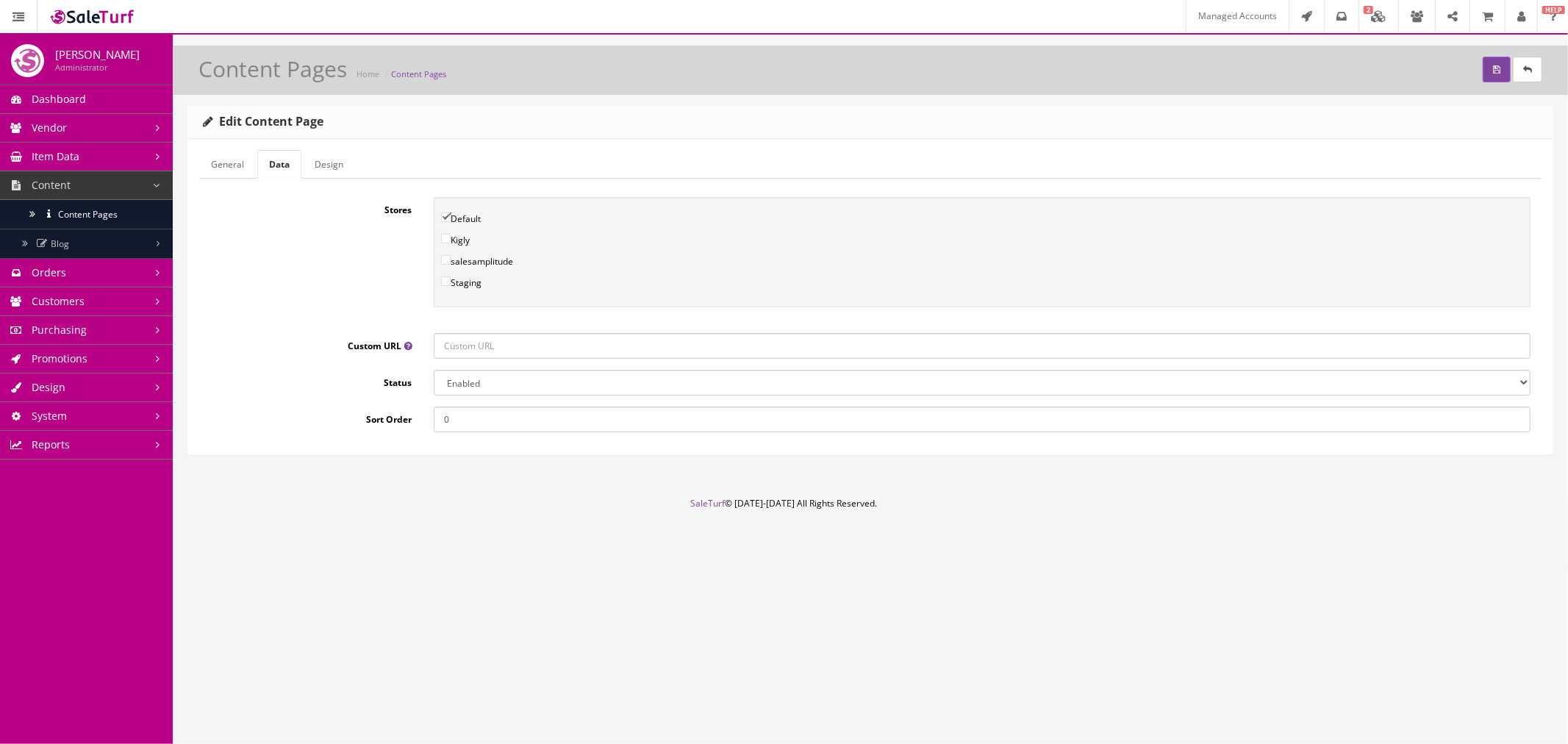
click at [240, 165] on link "General" at bounding box center [227, 164] width 56 height 29
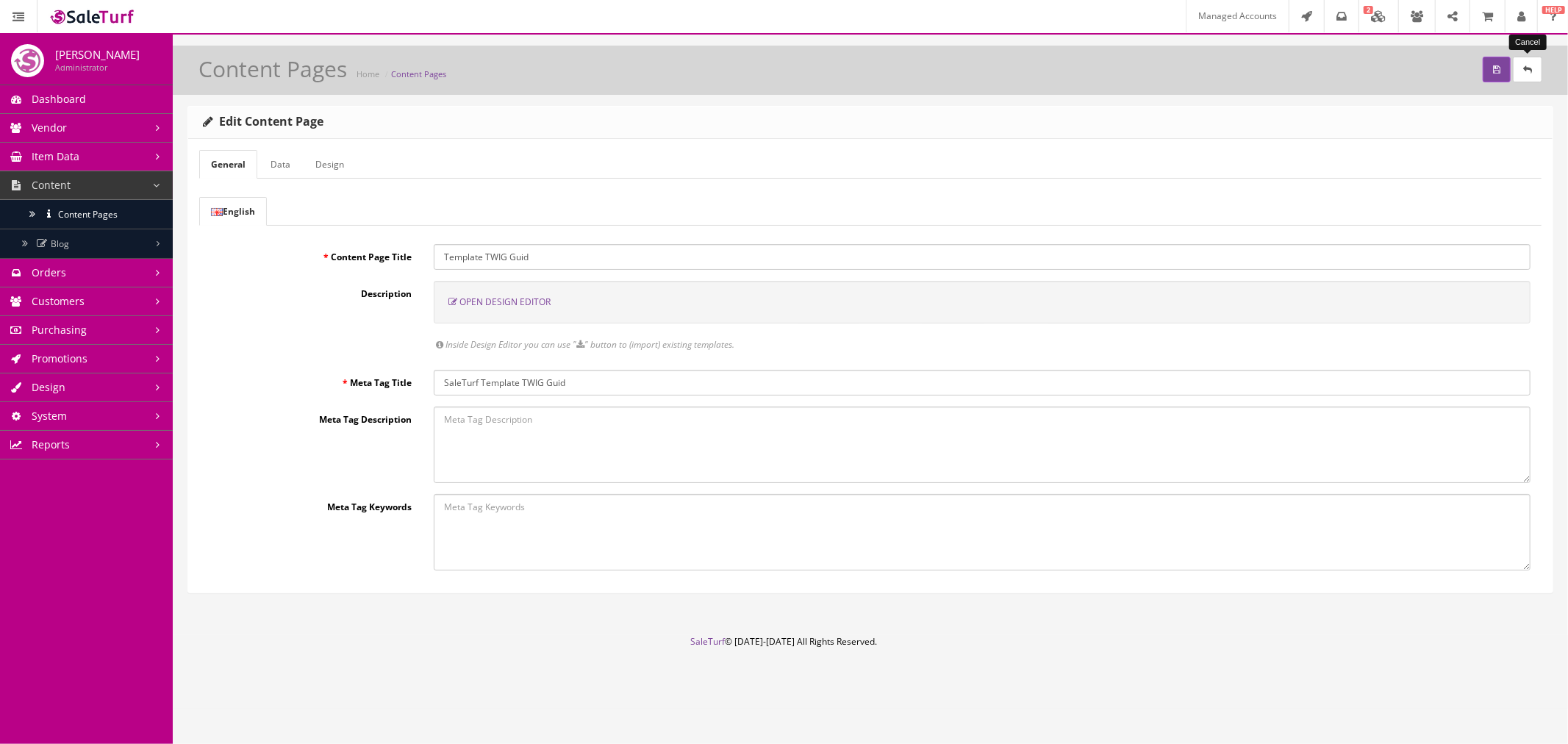
click at [1537, 69] on link at bounding box center [1527, 69] width 29 height 26
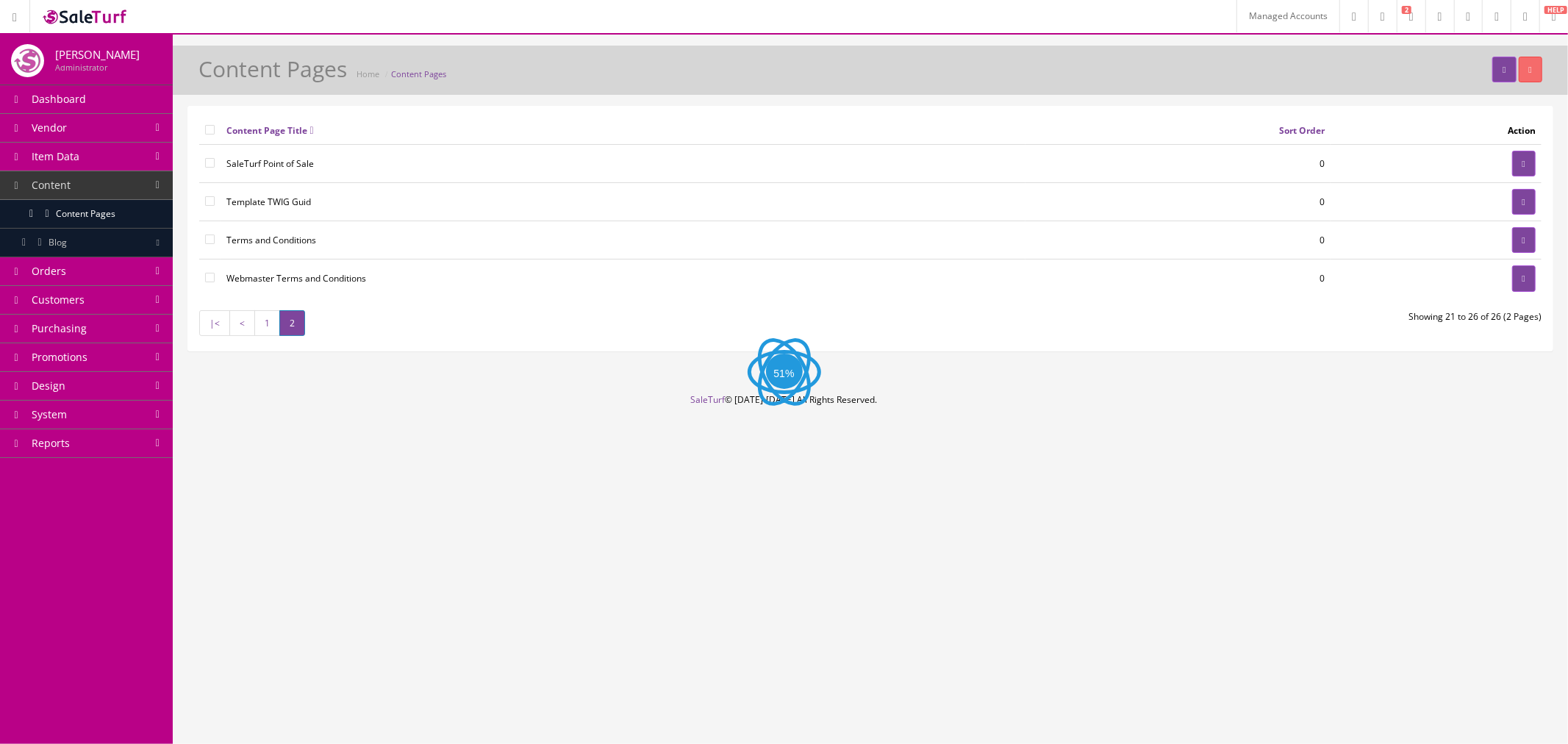
click at [215, 208] on td at bounding box center [210, 202] width 22 height 38
click at [209, 202] on input"] "checkbox" at bounding box center [210, 201] width 10 height 10
checkbox input"] "true"
click at [1537, 69] on button "button" at bounding box center [1530, 69] width 23 height 26
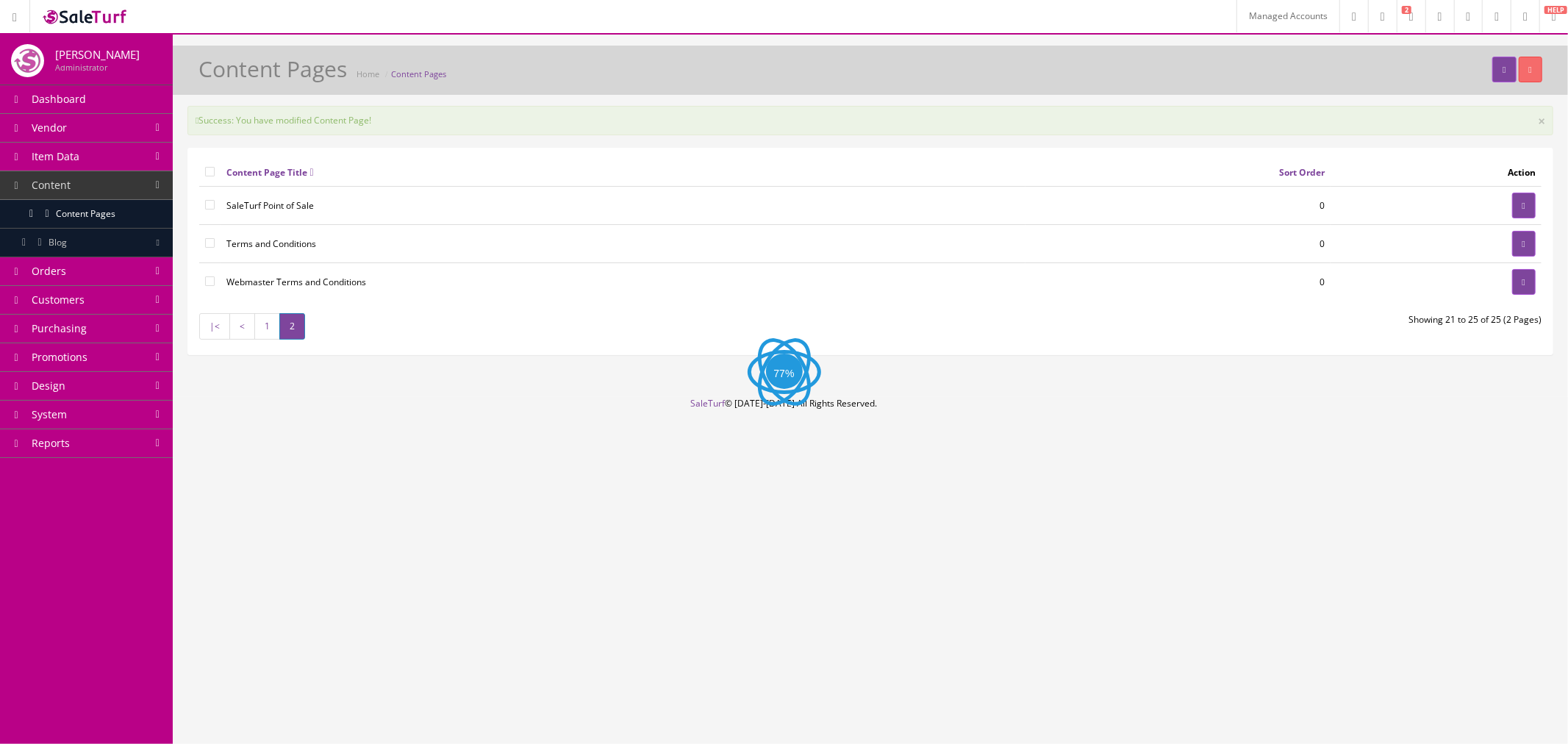
click at [270, 332] on link "1" at bounding box center [267, 326] width 26 height 26
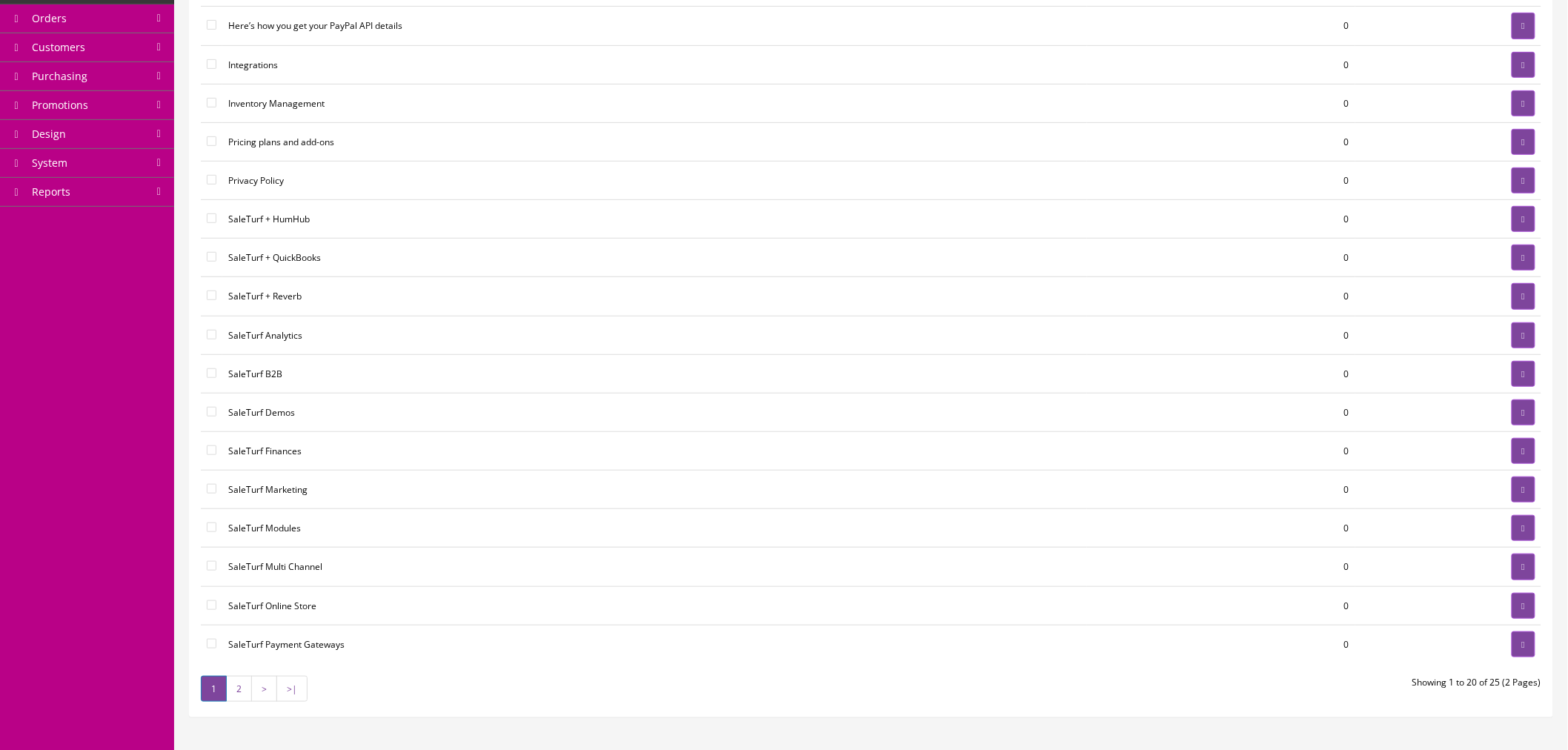
scroll to position [329, 0]
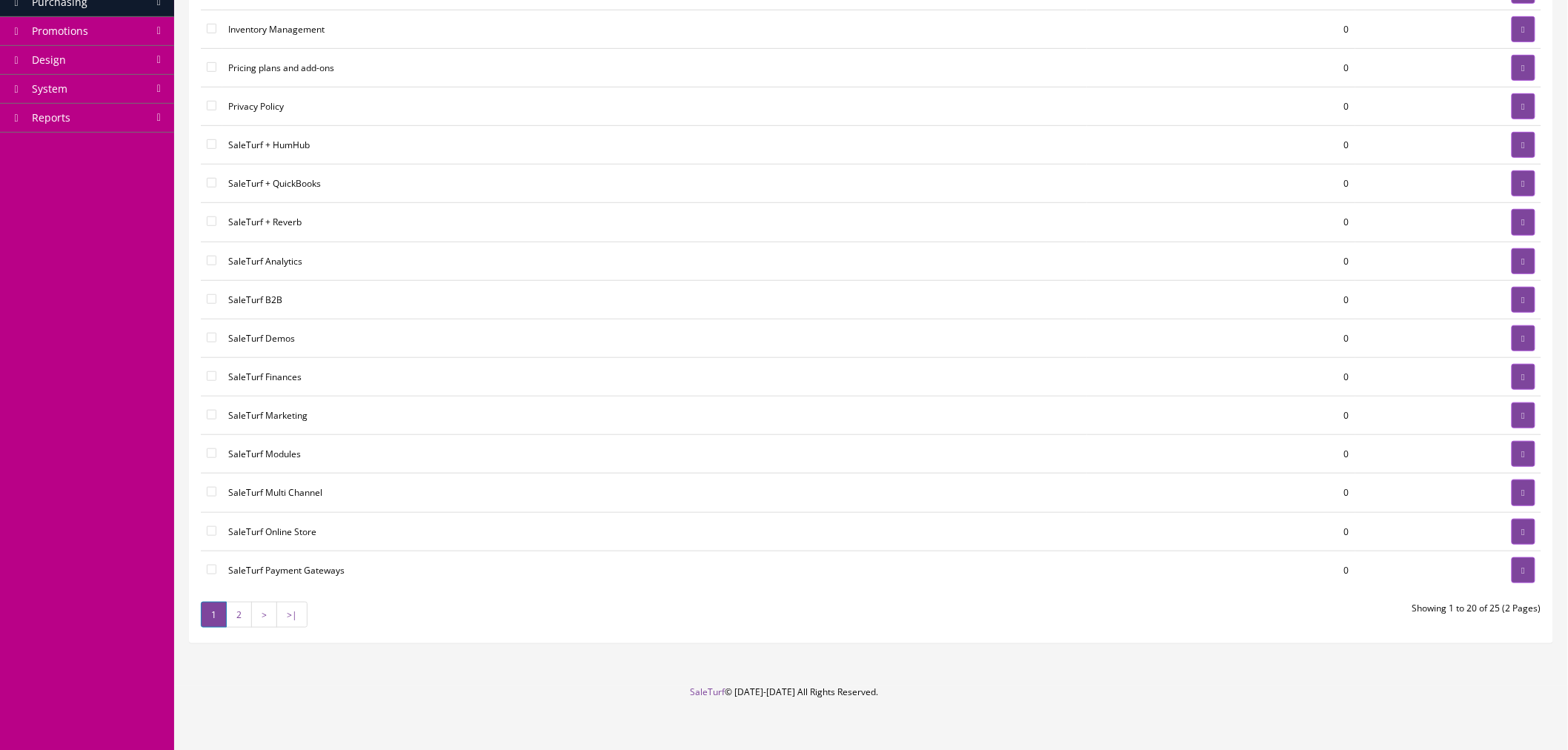
click at [210, 574] on input"] "checkbox" at bounding box center [212, 570] width 10 height 10
checkbox input"] "true"
click at [209, 454] on input"] "checkbox" at bounding box center [212, 454] width 10 height 10
checkbox input"] "true"
click at [210, 418] on input"] "checkbox" at bounding box center [212, 415] width 10 height 10
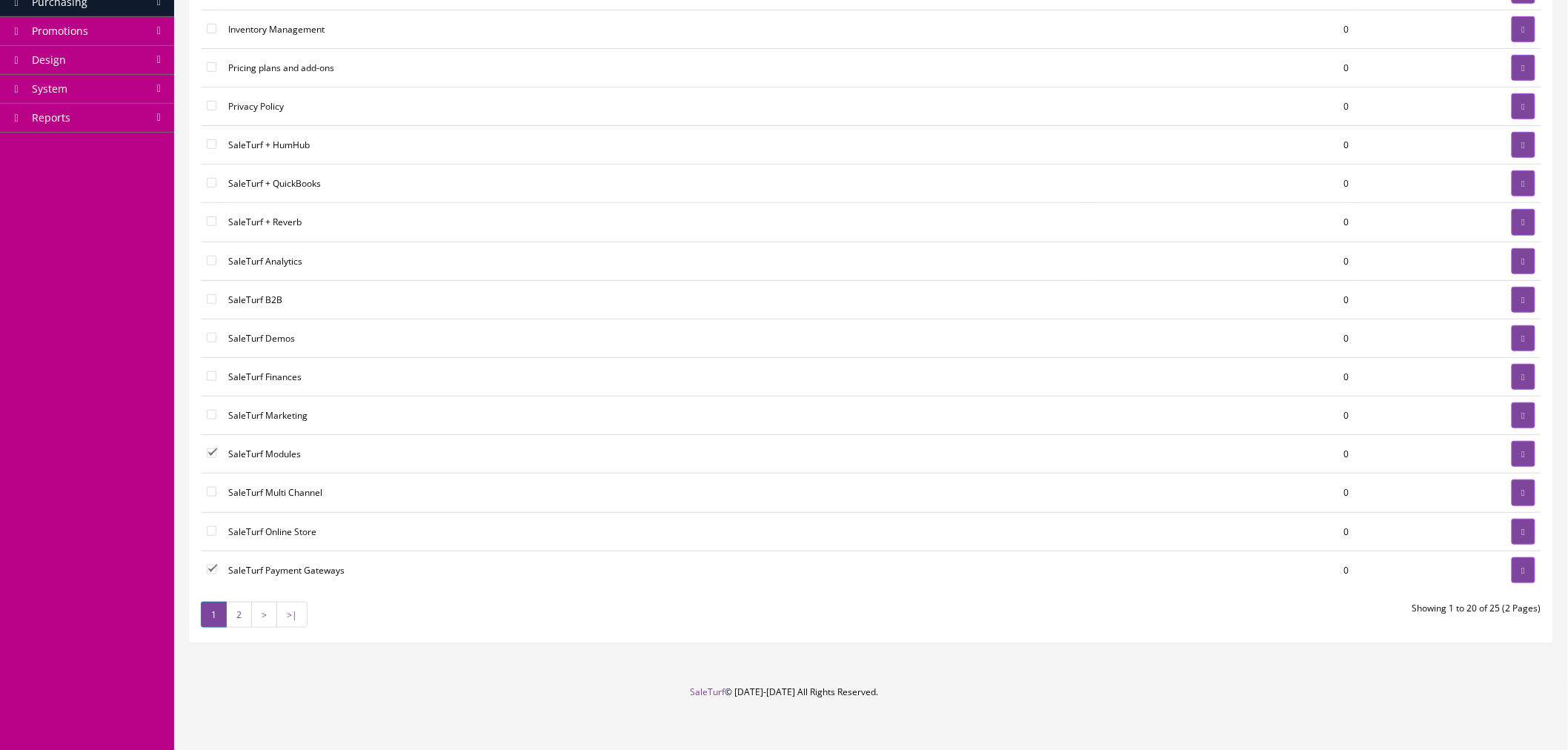
checkbox input"] "true"
click at [210, 381] on input"] "checkbox" at bounding box center [212, 377] width 10 height 10
checkbox input"] "true"
click at [208, 266] on input"] "checkbox" at bounding box center [212, 261] width 10 height 10
checkbox input"] "true"
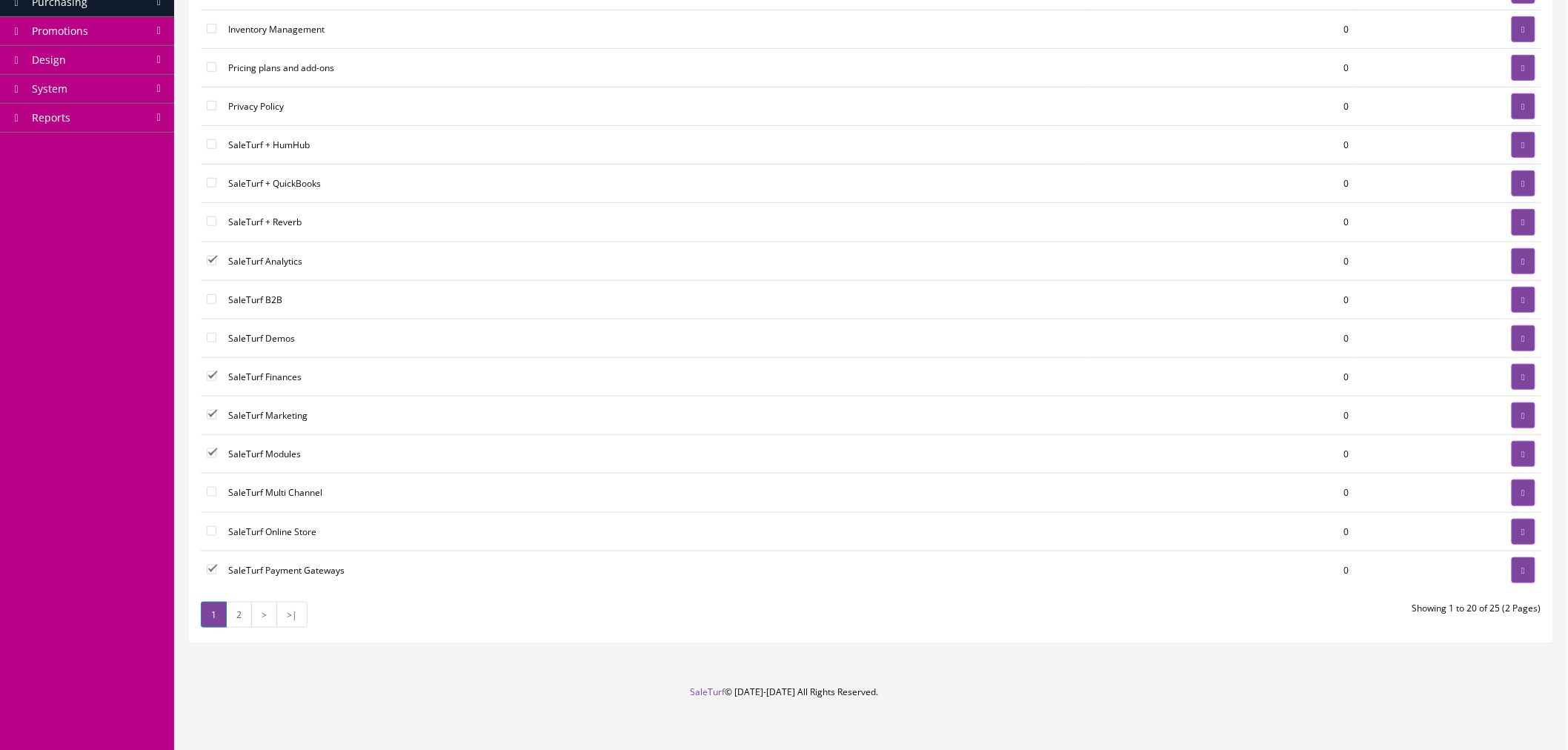
click at [210, 184] on input"] "checkbox" at bounding box center [212, 183] width 10 height 10
checkbox input"] "true"
click at [210, 139] on input"] "checkbox" at bounding box center [212, 144] width 10 height 10
checkbox input"] "true"
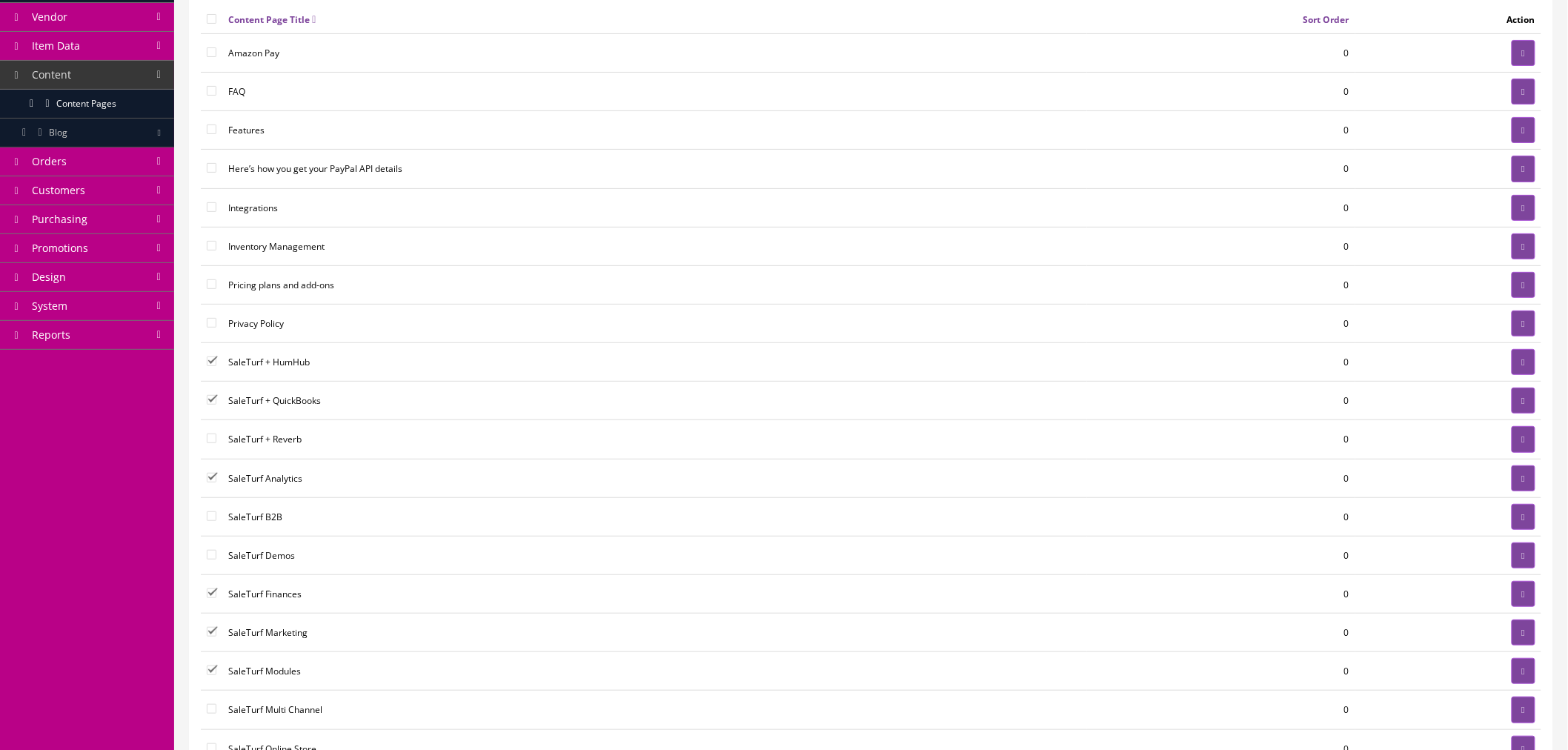
scroll to position [83, 0]
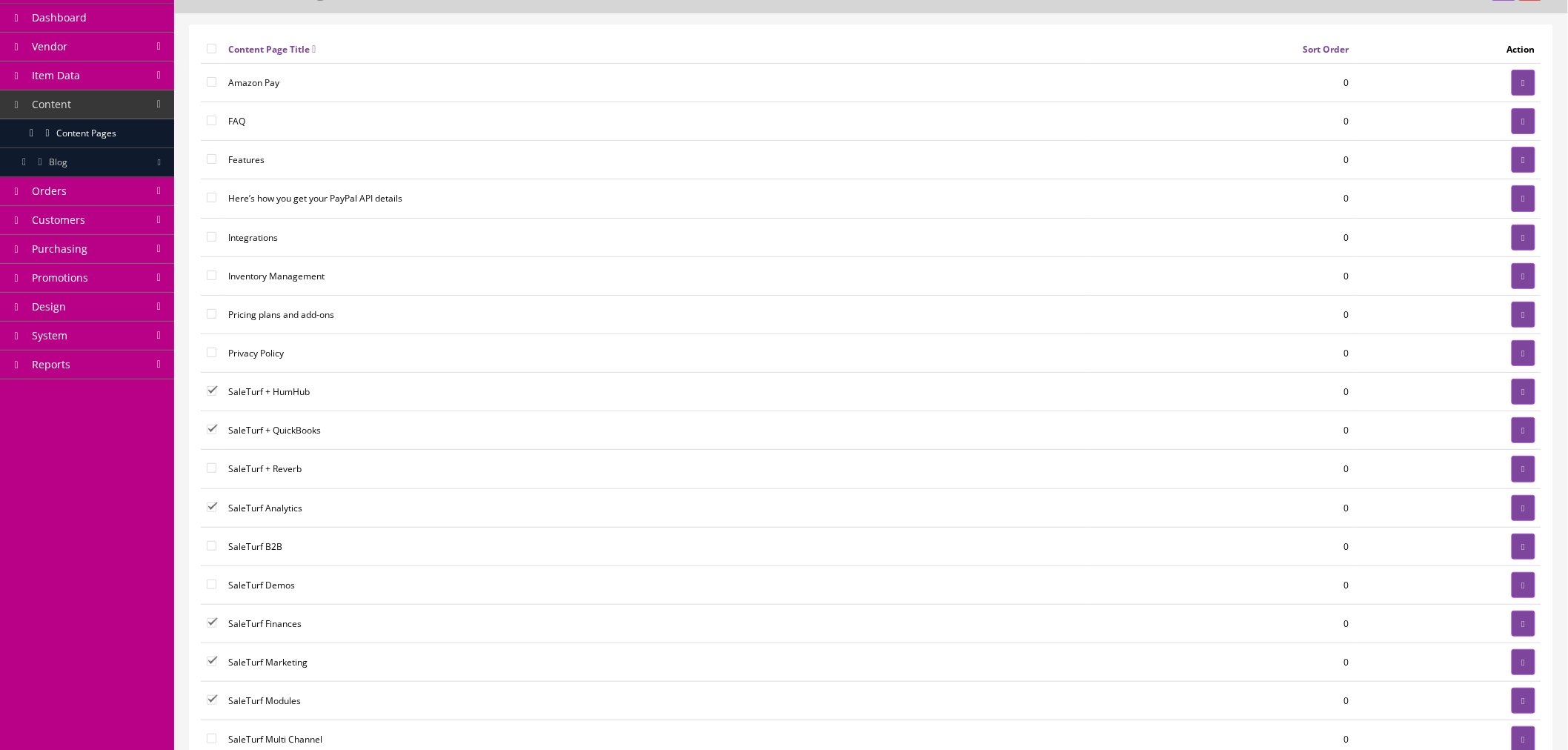
click at [213, 197] on input"] "checkbox" at bounding box center [212, 198] width 10 height 10
checkbox input"] "true"
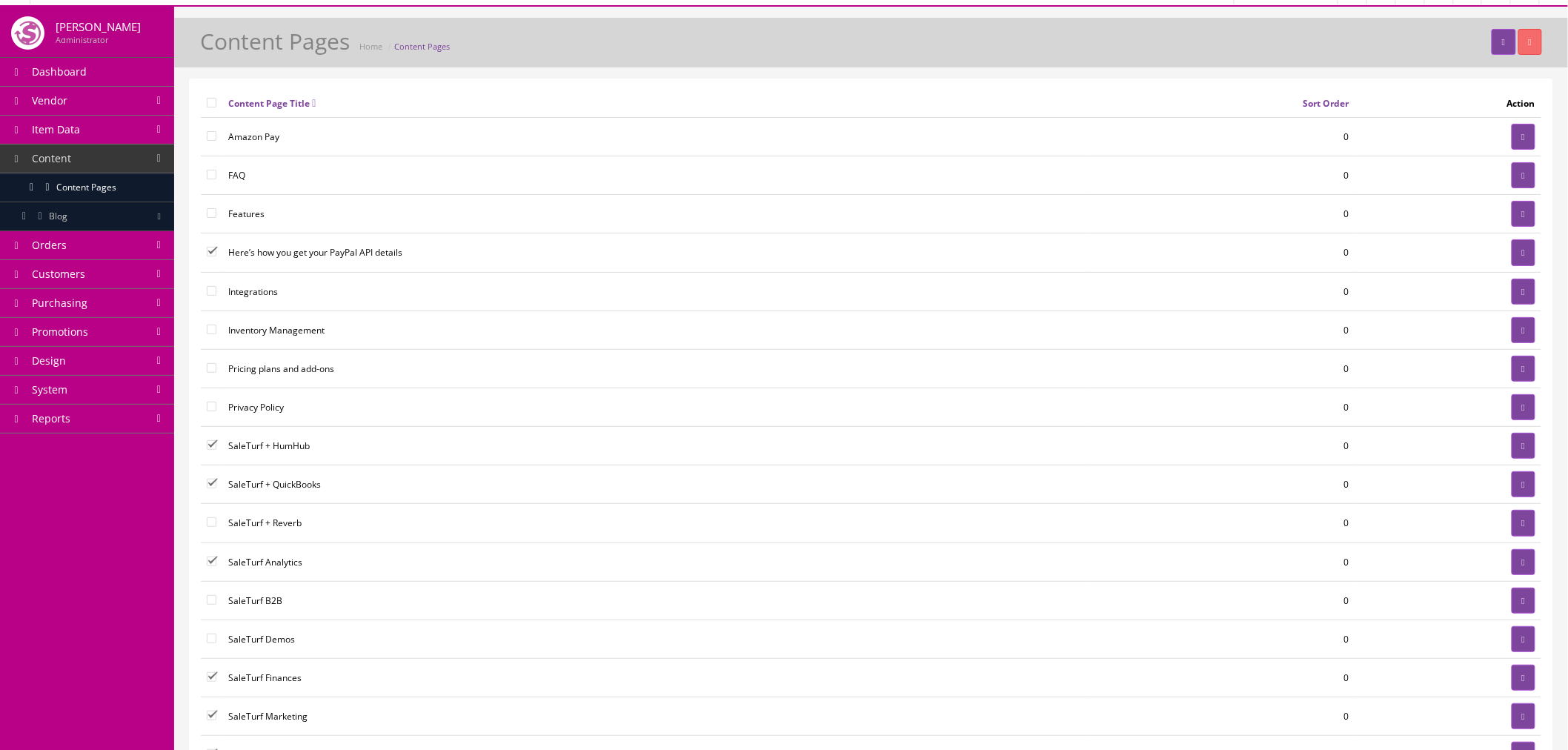
scroll to position [0, 0]
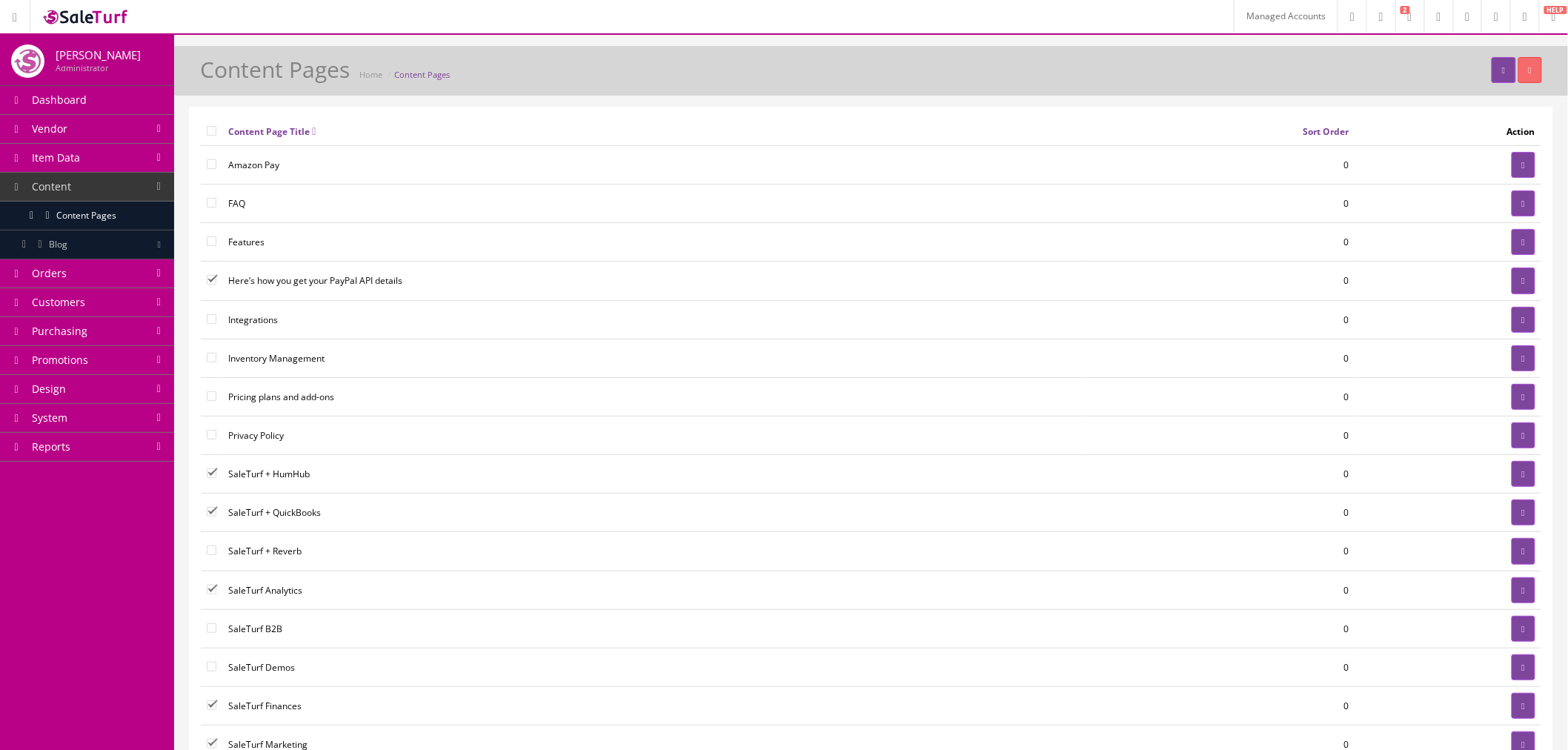
click at [210, 241] on input"] "checkbox" at bounding box center [212, 241] width 10 height 10
checkbox input"] "true"
click at [211, 204] on input"] "checkbox" at bounding box center [212, 203] width 10 height 10
checkbox input"] "true"
click at [210, 160] on input"] "checkbox" at bounding box center [212, 165] width 10 height 10
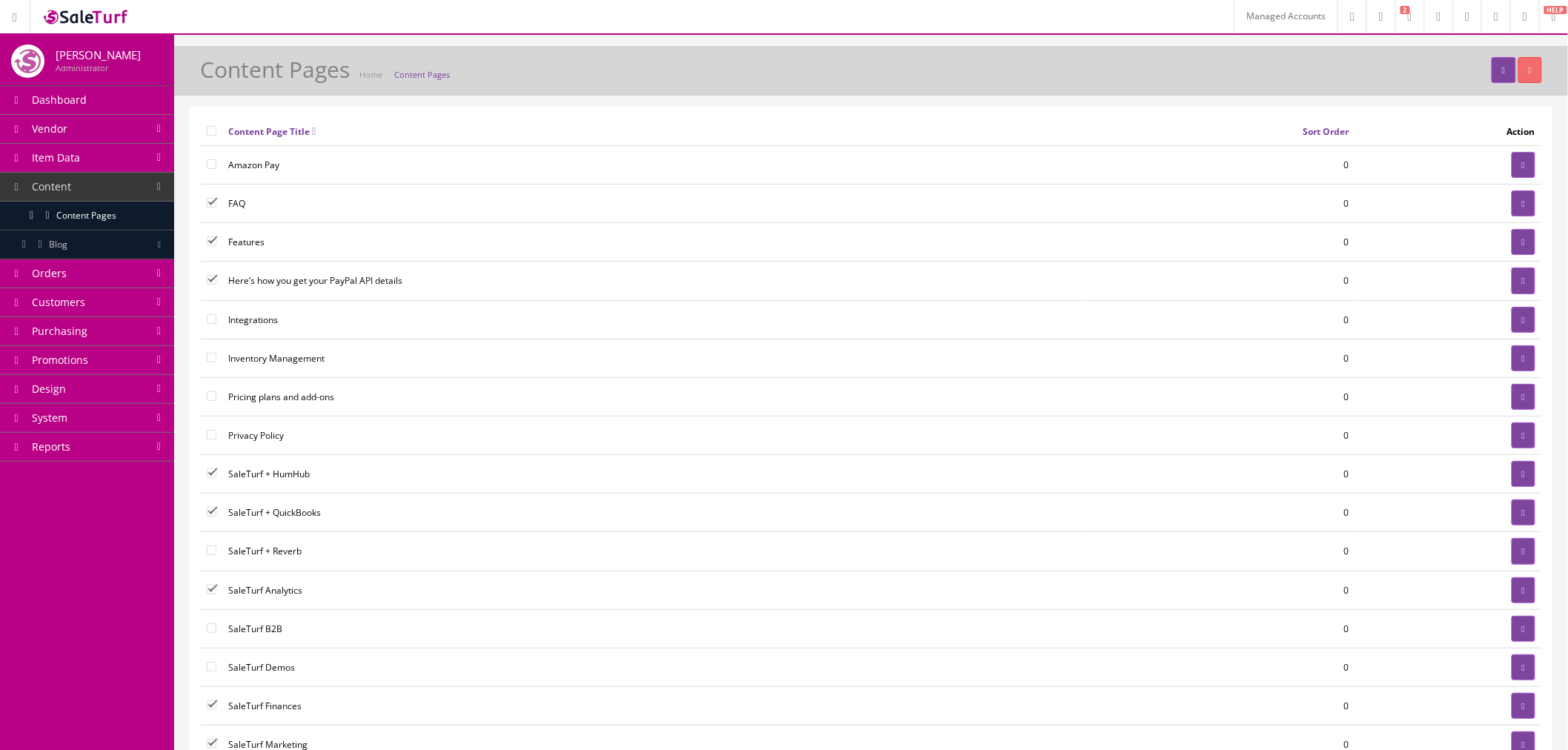
checkbox input"] "true"
drag, startPoint x: 1536, startPoint y: 68, endPoint x: 863, endPoint y: 53, distance: 673.2
click at [1536, 68] on button "button" at bounding box center [1530, 69] width 23 height 26
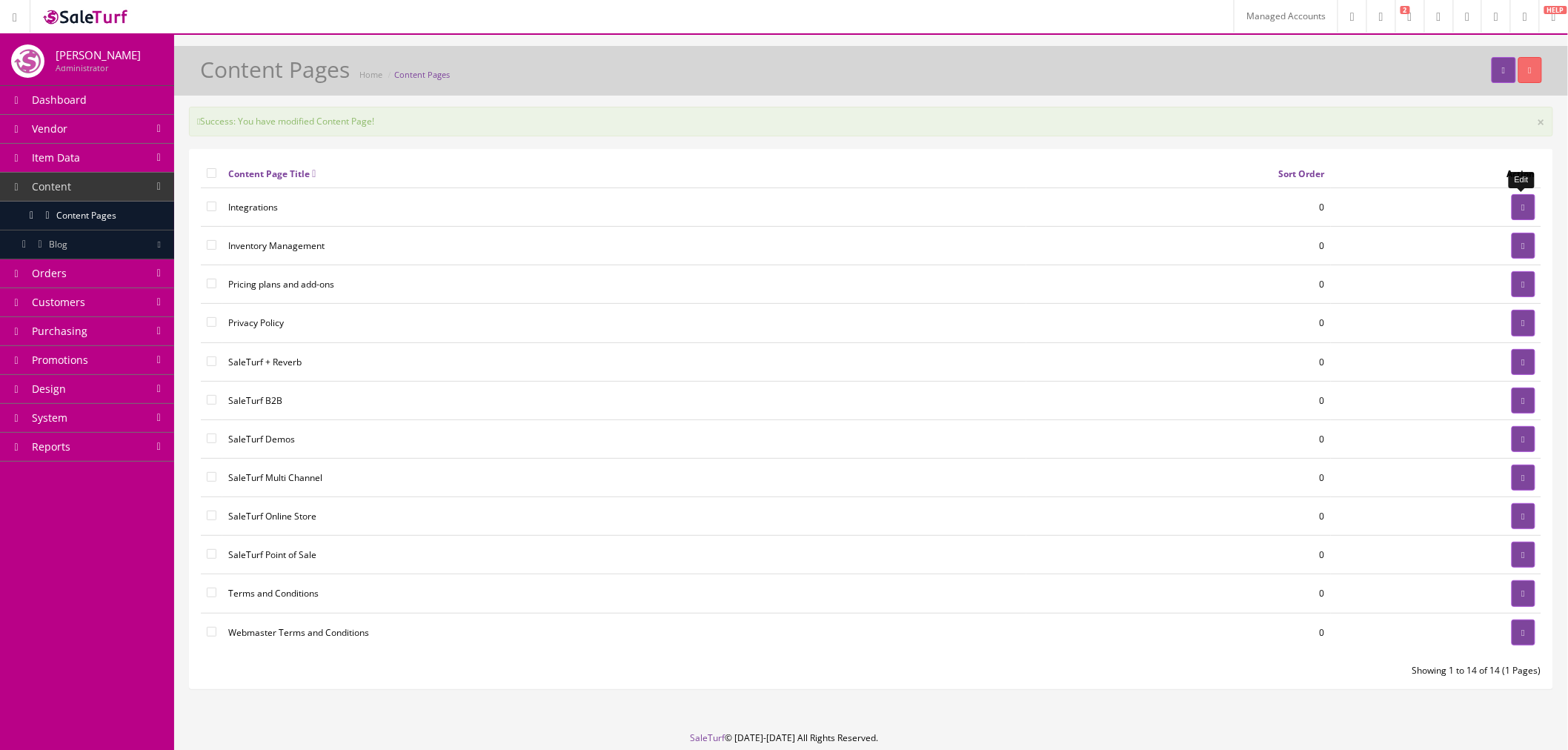
click at [1525, 209] on link at bounding box center [1523, 206] width 23 height 26
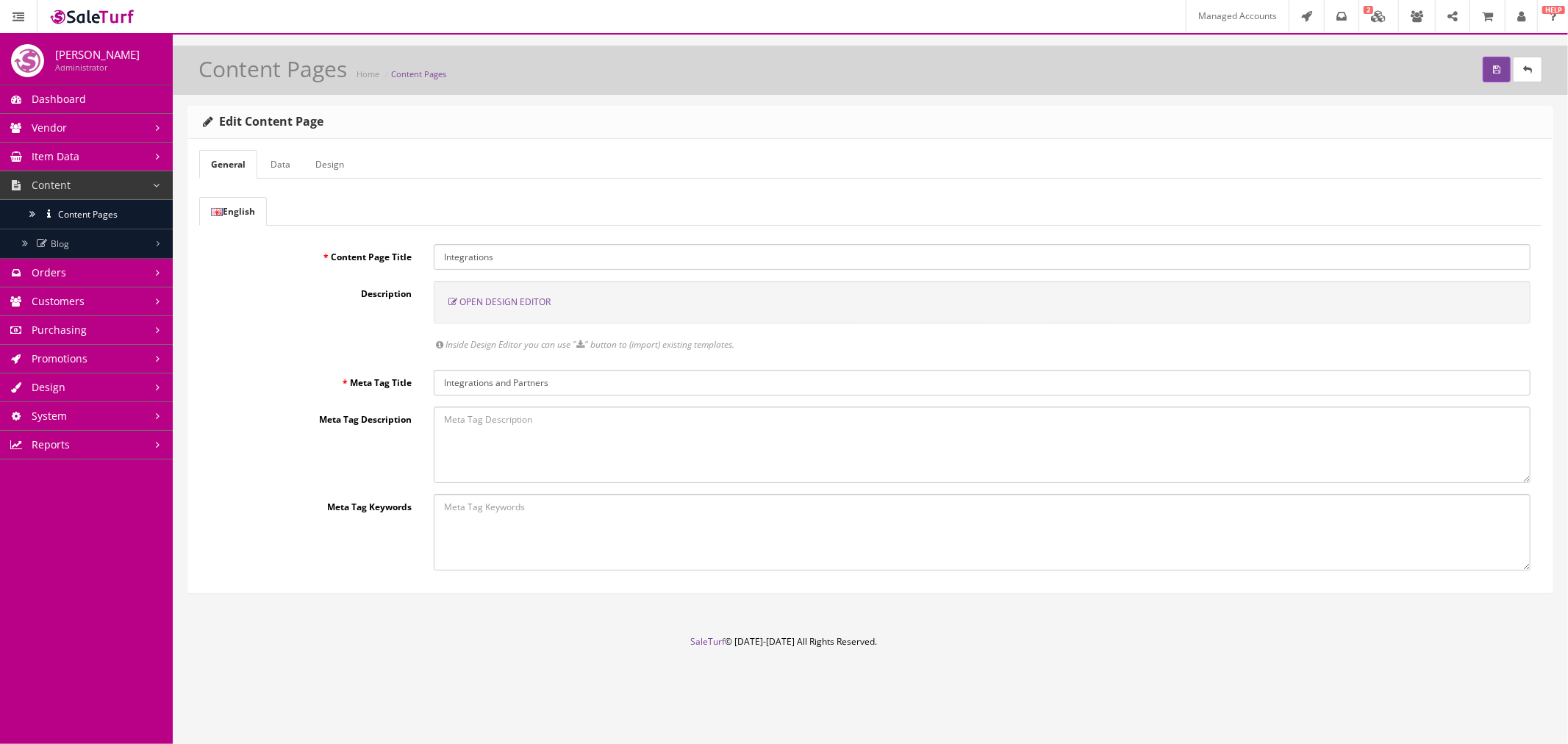
click at [287, 169] on link "Data" at bounding box center [280, 164] width 43 height 29
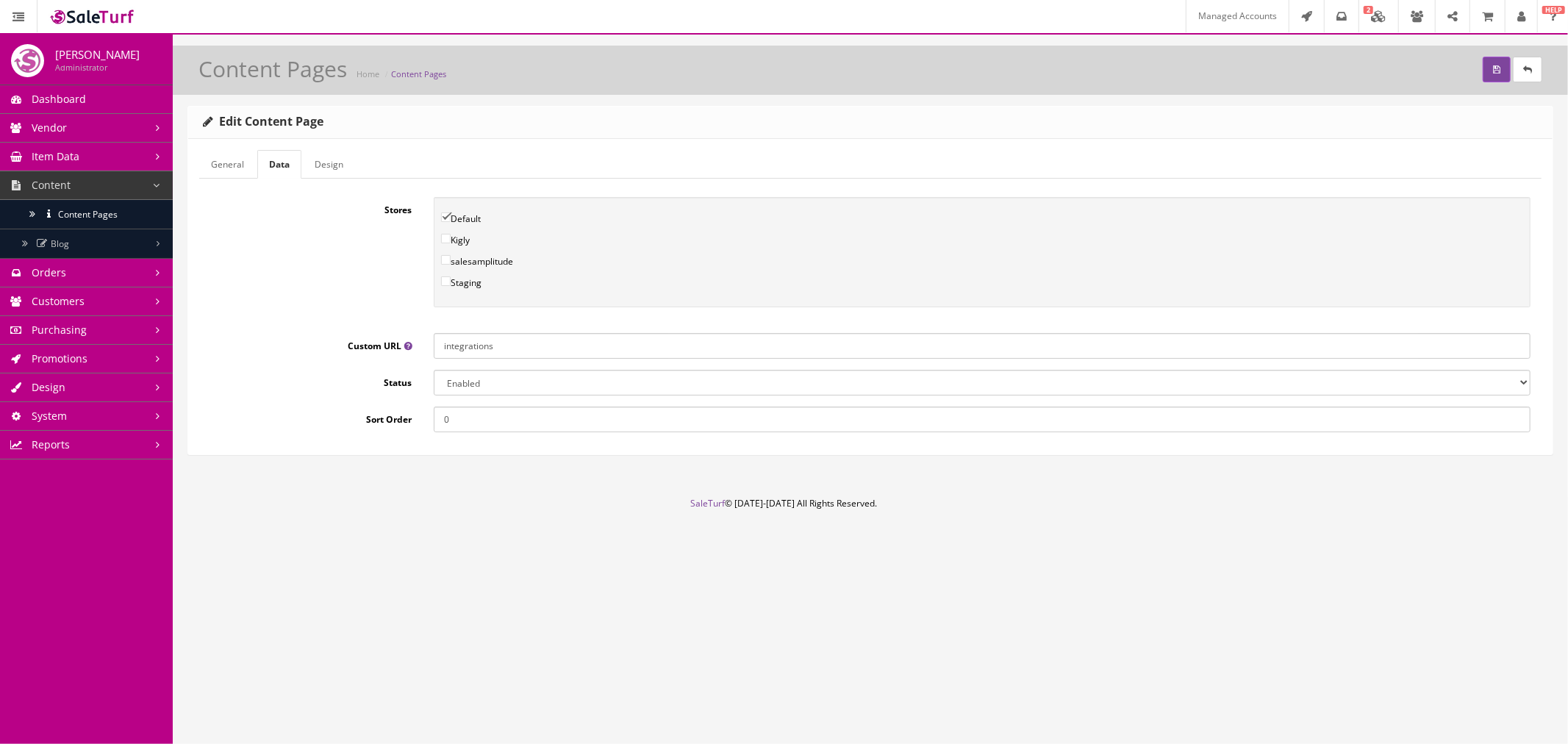
drag, startPoint x: 510, startPoint y: 341, endPoint x: 414, endPoint y: 343, distance: 96.0
click at [414, 343] on div "Custom URL integrations" at bounding box center [870, 345] width 1342 height 26
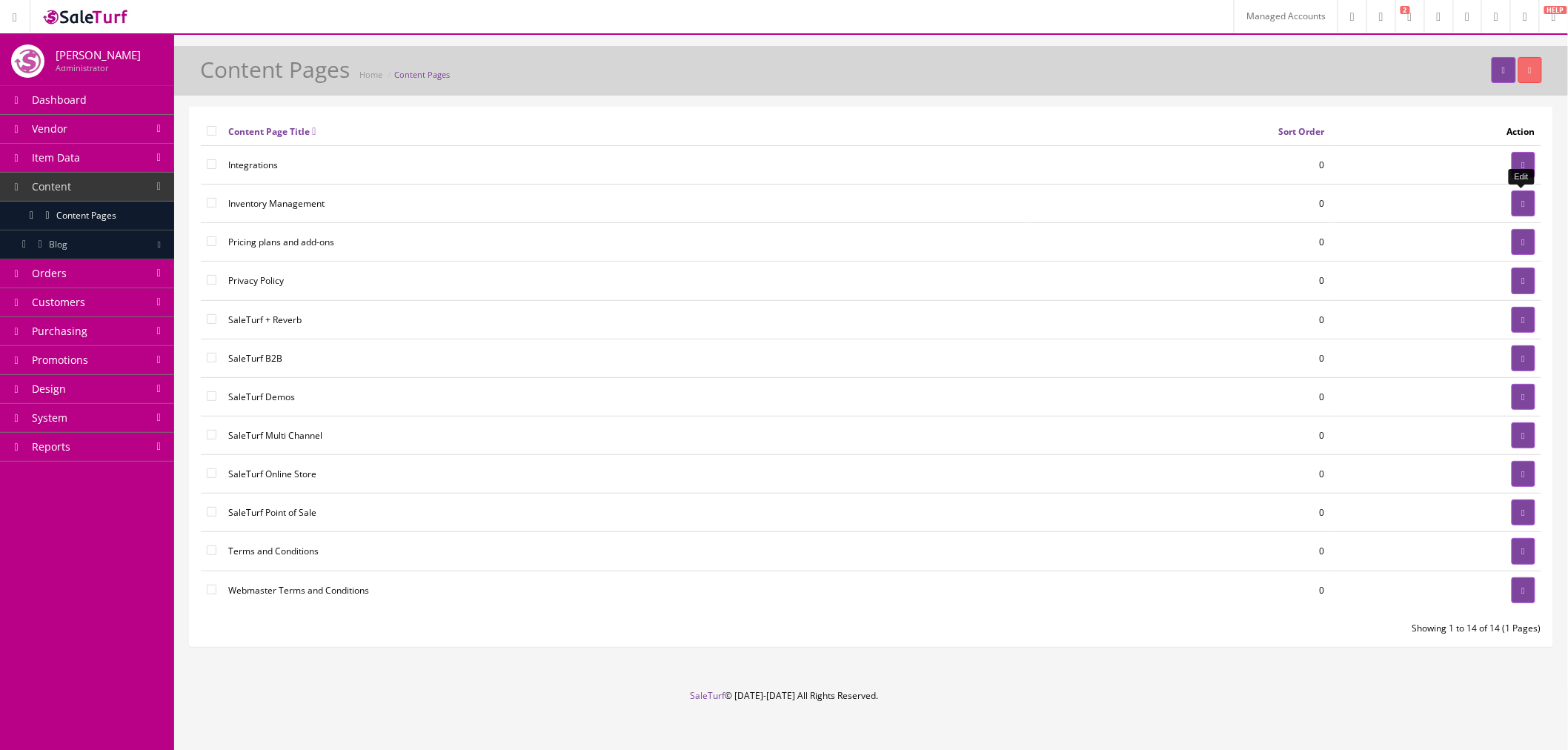
click at [1519, 210] on link at bounding box center [1523, 203] width 23 height 26
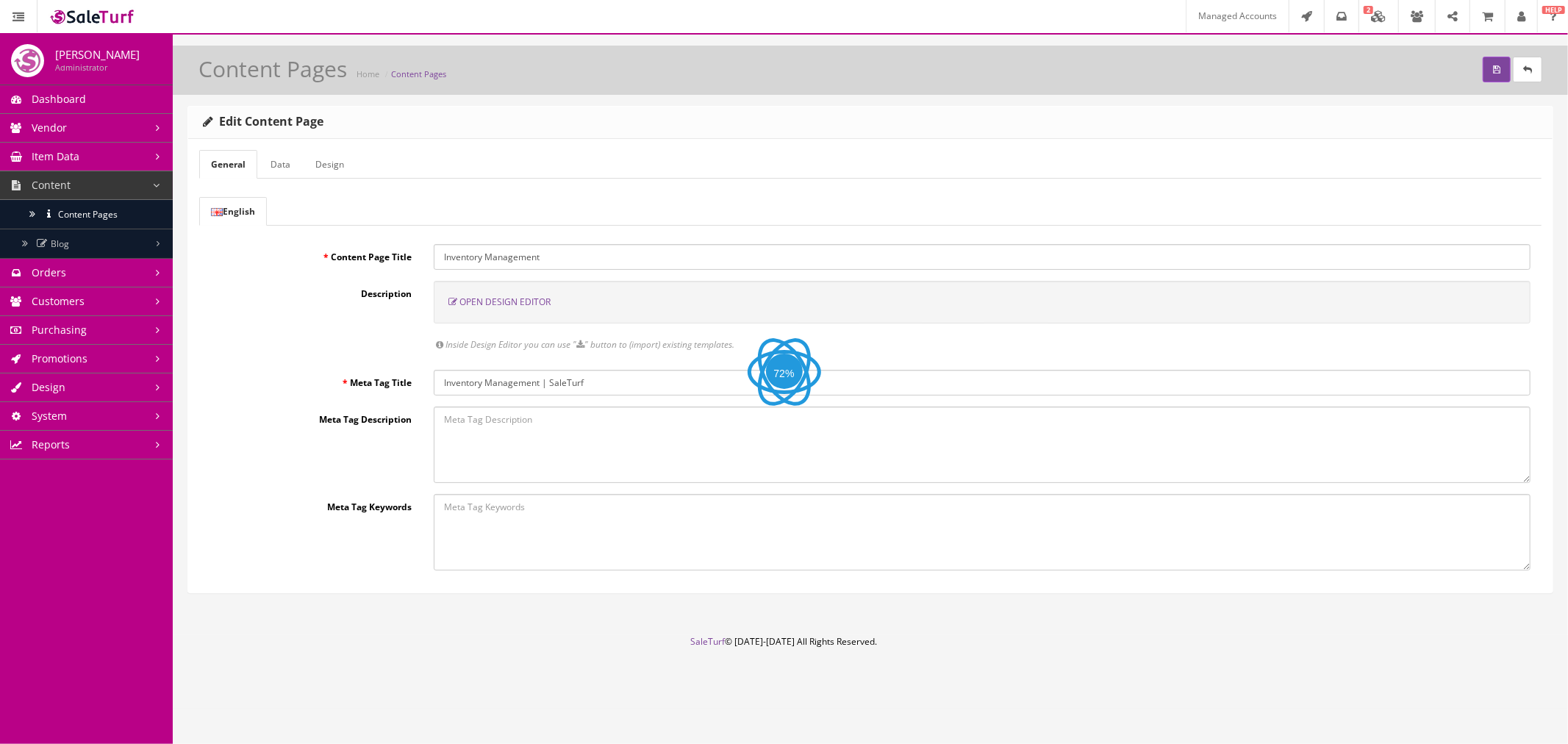
click at [287, 169] on link "Data" at bounding box center [280, 164] width 43 height 29
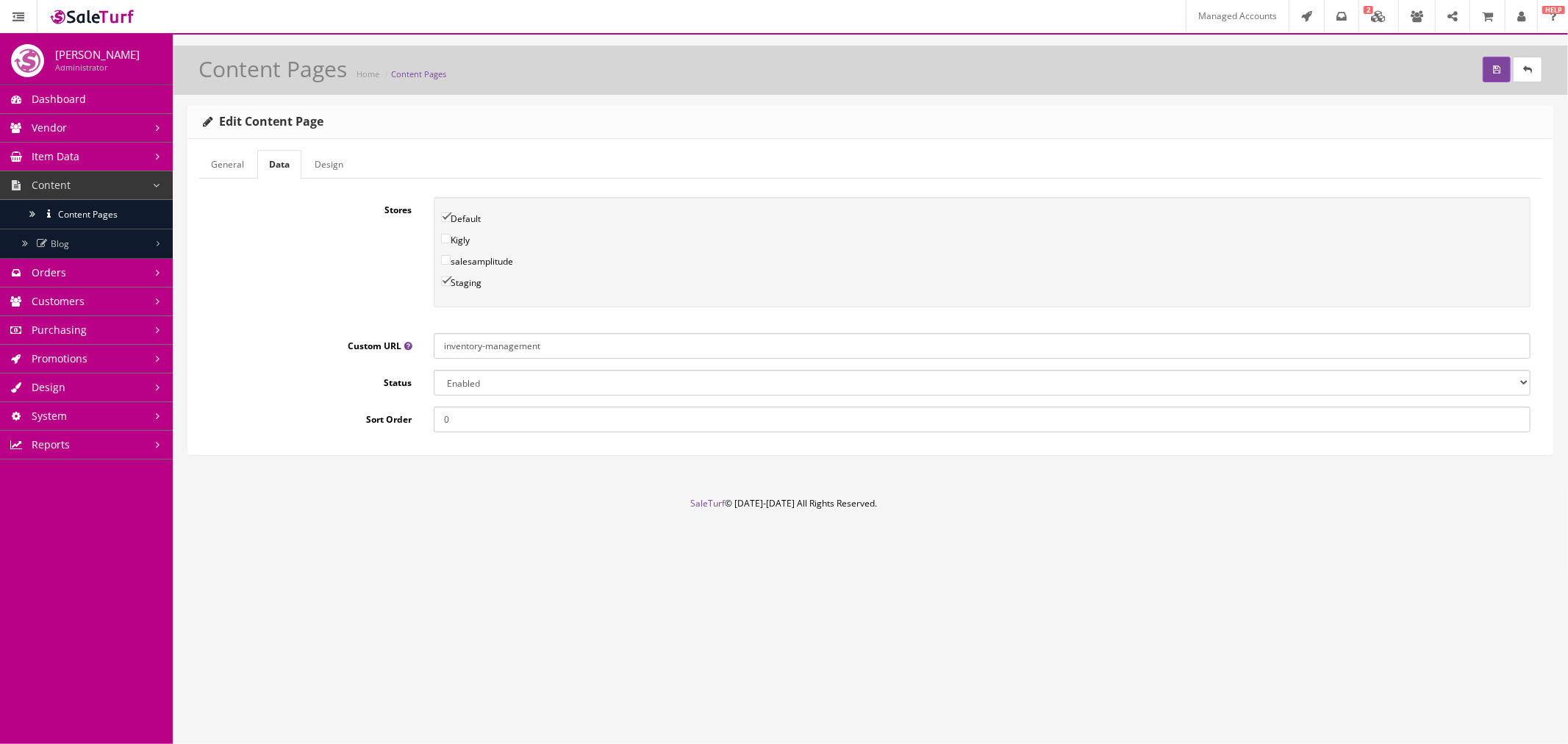
click at [490, 341] on input "inventory-management" at bounding box center [982, 345] width 1097 height 26
